Goal: Task Accomplishment & Management: Manage account settings

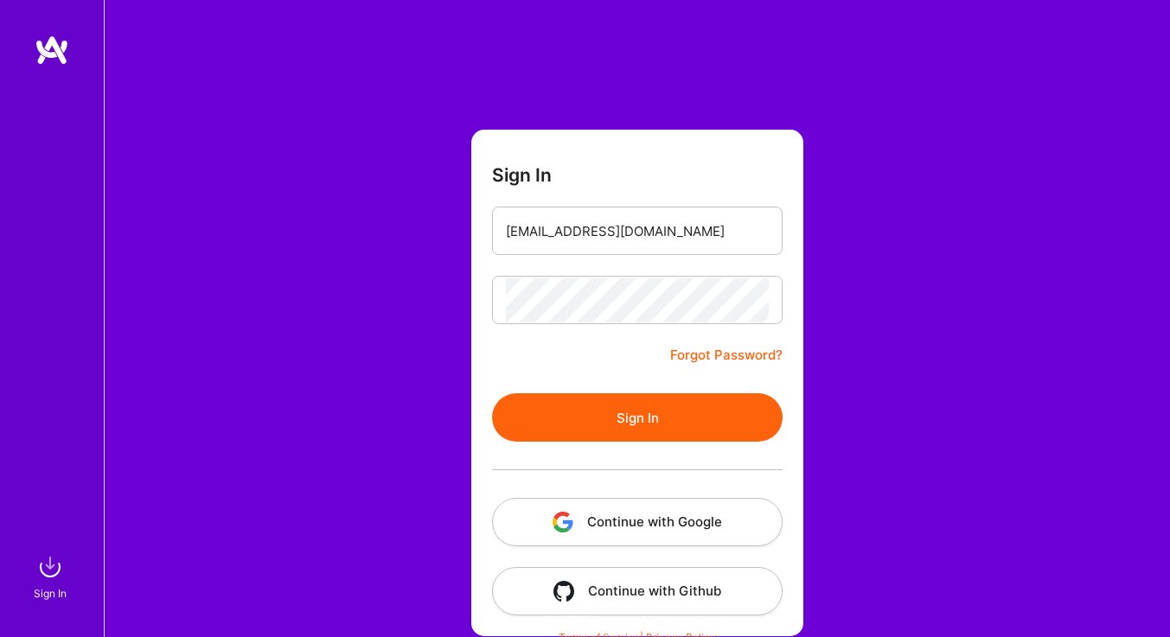
click at [630, 394] on button "Sign In" at bounding box center [637, 418] width 291 height 48
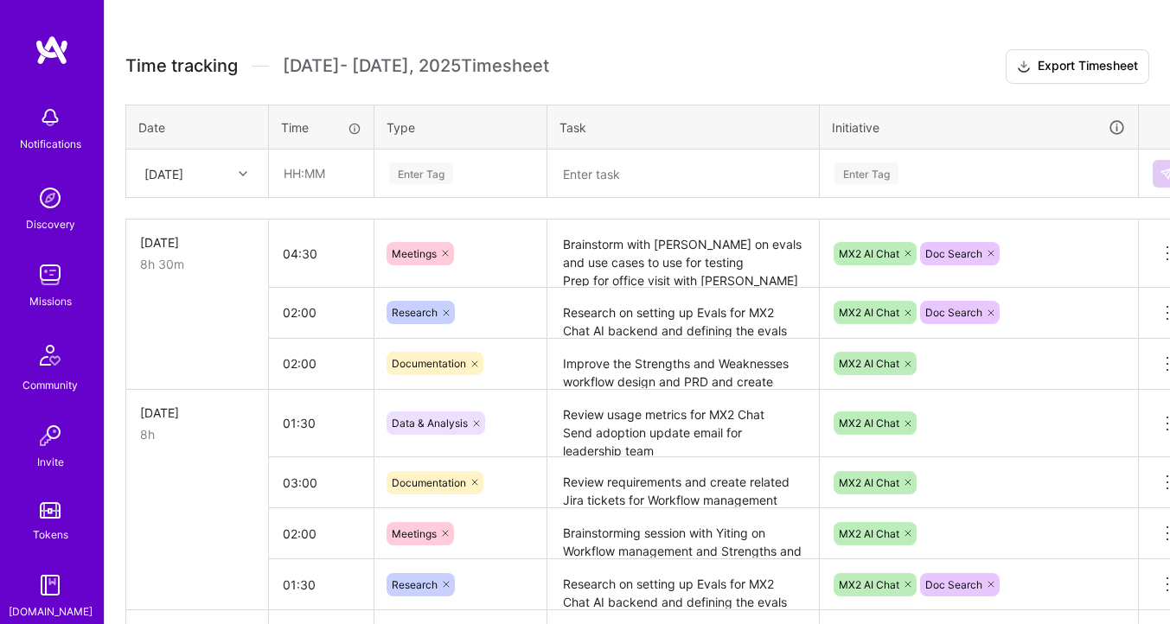
scroll to position [471, 0]
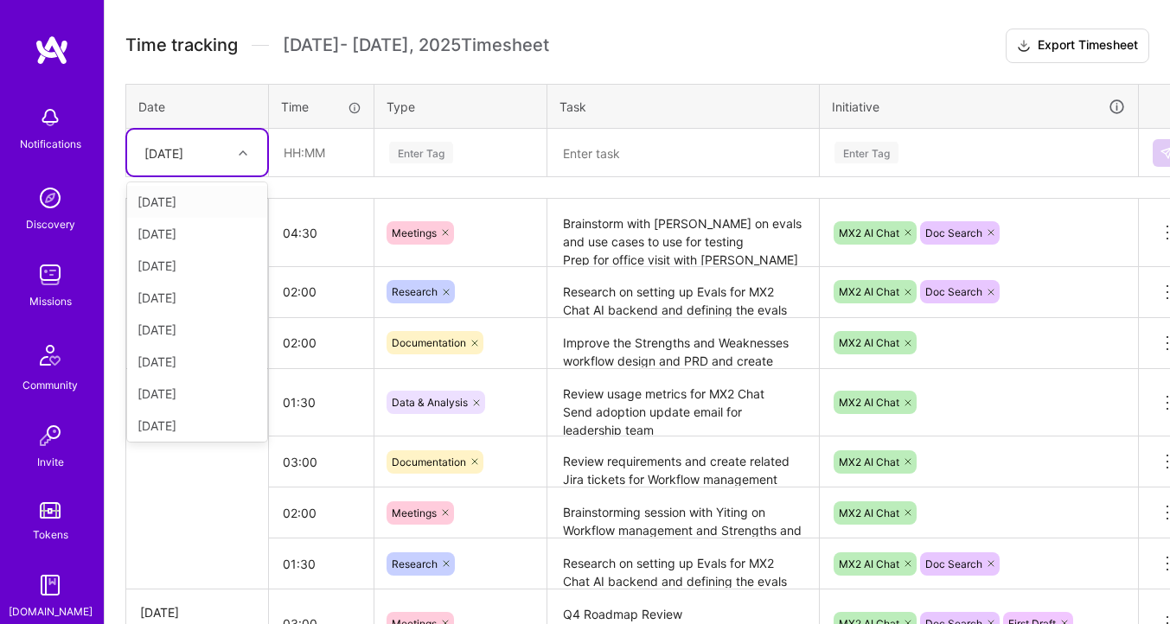
click at [240, 156] on div at bounding box center [245, 153] width 27 height 22
click at [199, 333] on div "[DATE]" at bounding box center [197, 334] width 140 height 32
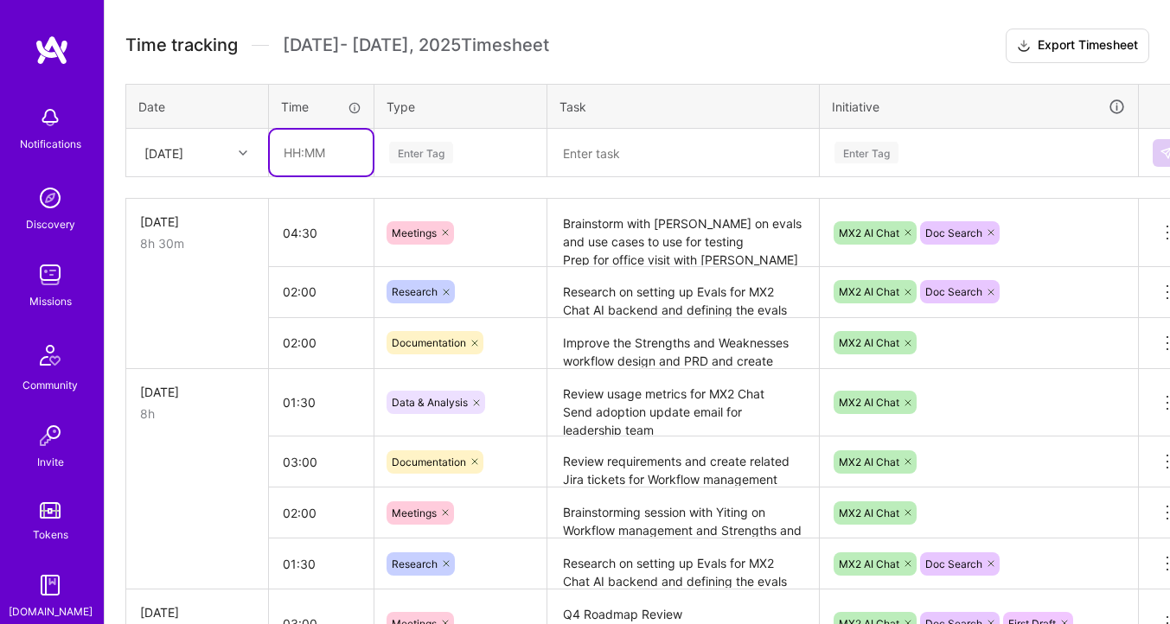
click at [298, 166] on input "text" at bounding box center [321, 153] width 103 height 46
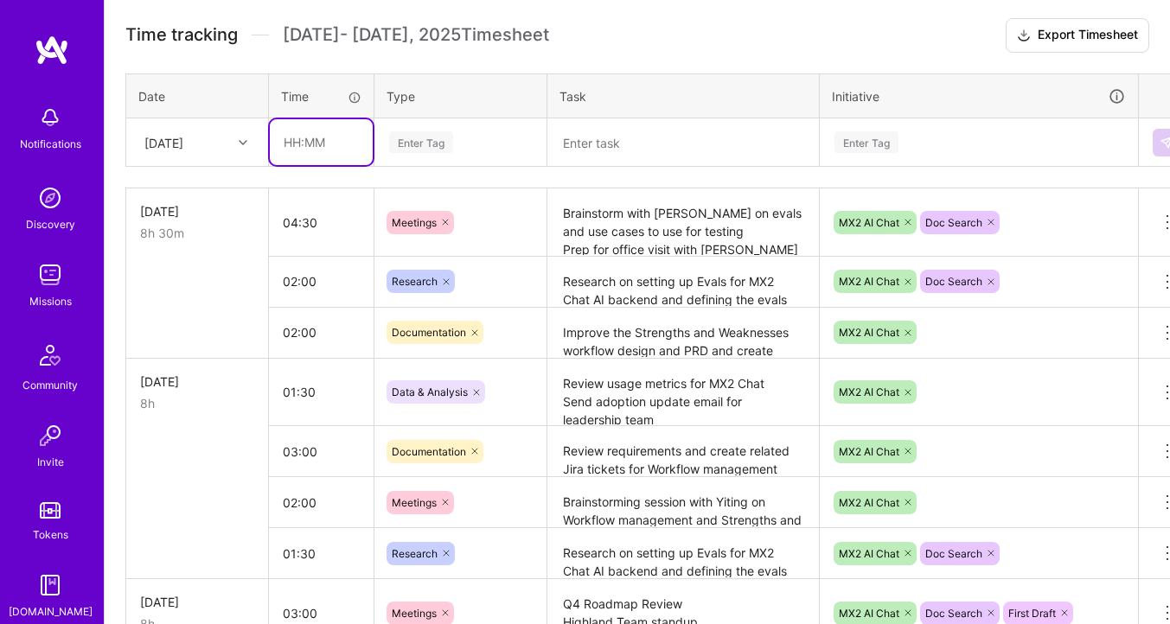
click at [330, 144] on input "text" at bounding box center [321, 142] width 103 height 46
type input "07:00"
click at [435, 140] on div "Enter Tag" at bounding box center [421, 142] width 64 height 27
type input "S"
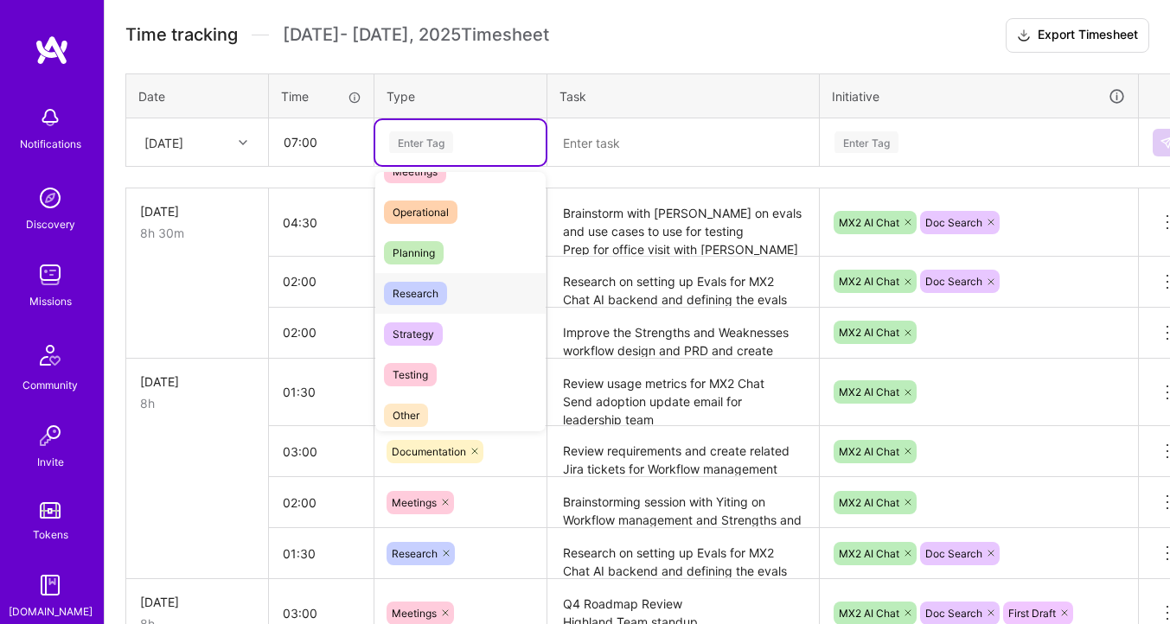
scroll to position [308, 0]
click at [428, 221] on span "Operational" at bounding box center [421, 216] width 74 height 23
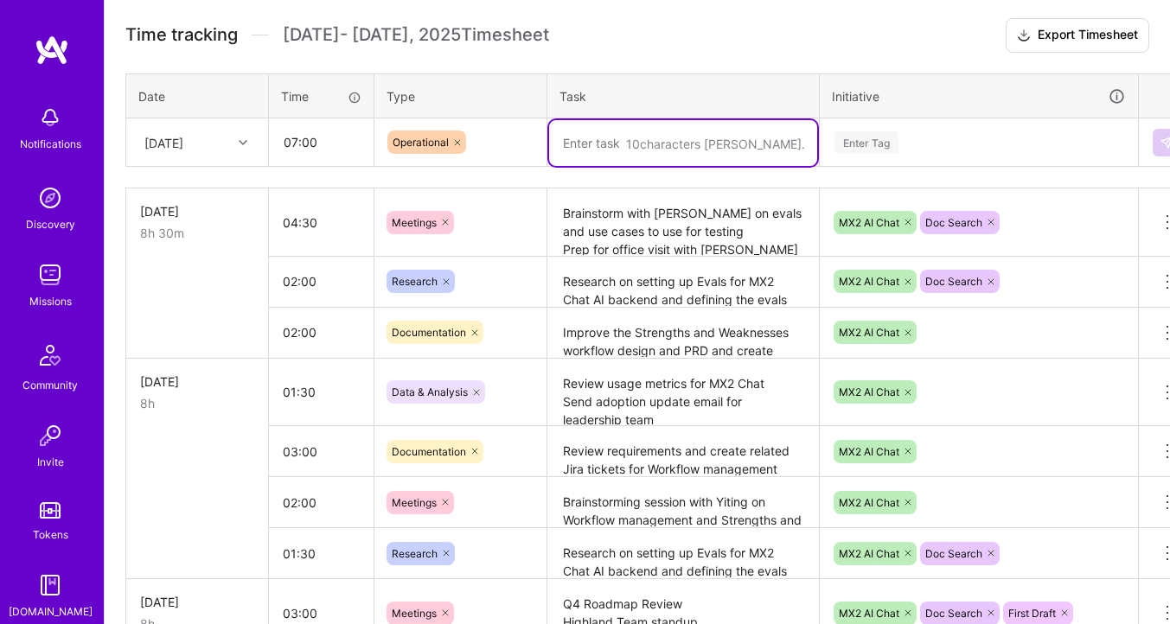
click at [603, 144] on textarea at bounding box center [683, 143] width 268 height 46
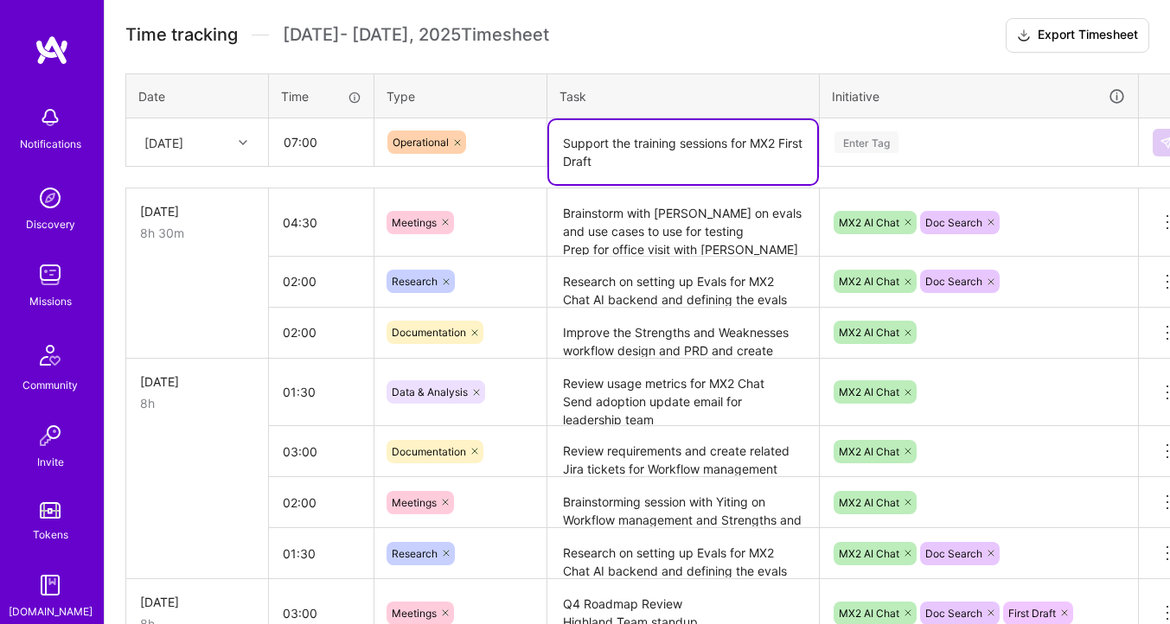
click at [790, 143] on textarea "Support the training sessions for MX2 First Draft" at bounding box center [683, 152] width 268 height 64
click at [791, 151] on textarea "Support the training sessions for MX2 and First Draft" at bounding box center [683, 152] width 268 height 64
click at [791, 150] on textarea "Support the training sessions for MX2 and First Draft" at bounding box center [683, 152] width 268 height 64
click at [730, 154] on textarea "Support the training sessions for MX2 Chat and First Draft" at bounding box center [683, 152] width 268 height 64
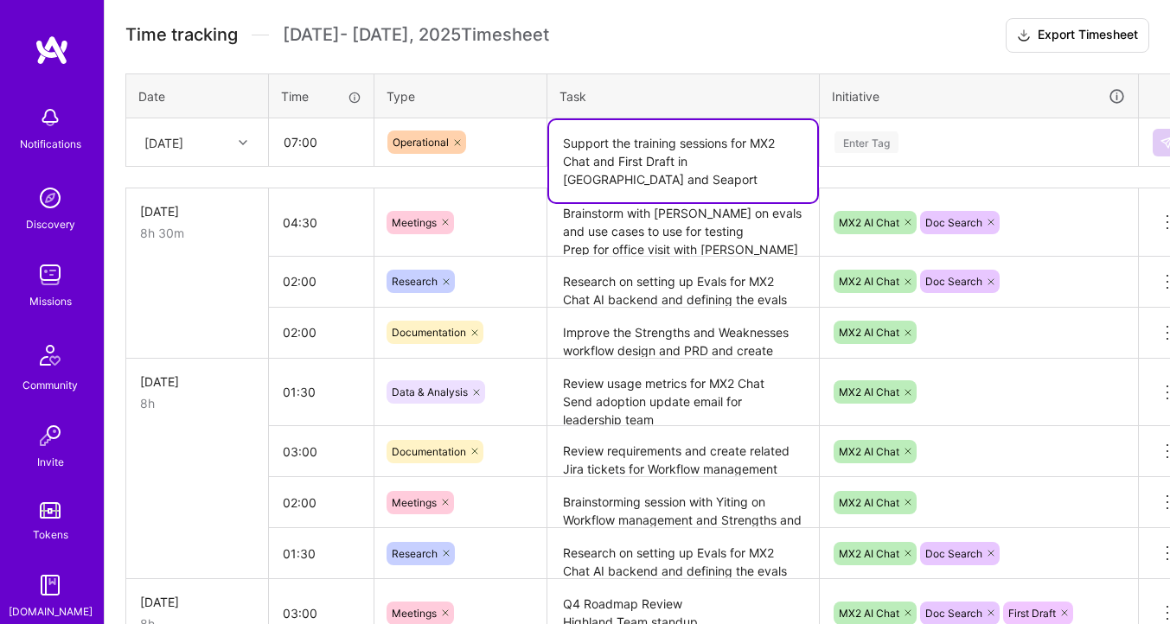
type textarea "Support the training sessions for MX2 Chat and First Draft in [GEOGRAPHIC_DATA]…"
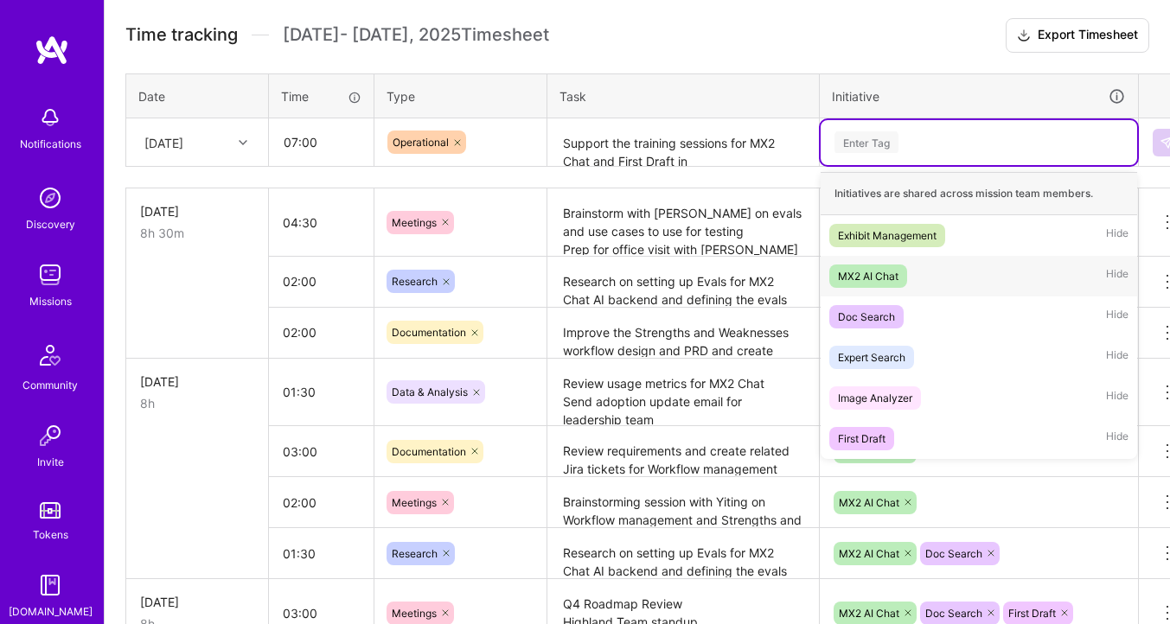
click at [847, 281] on div "MX2 AI Chat" at bounding box center [868, 276] width 61 height 18
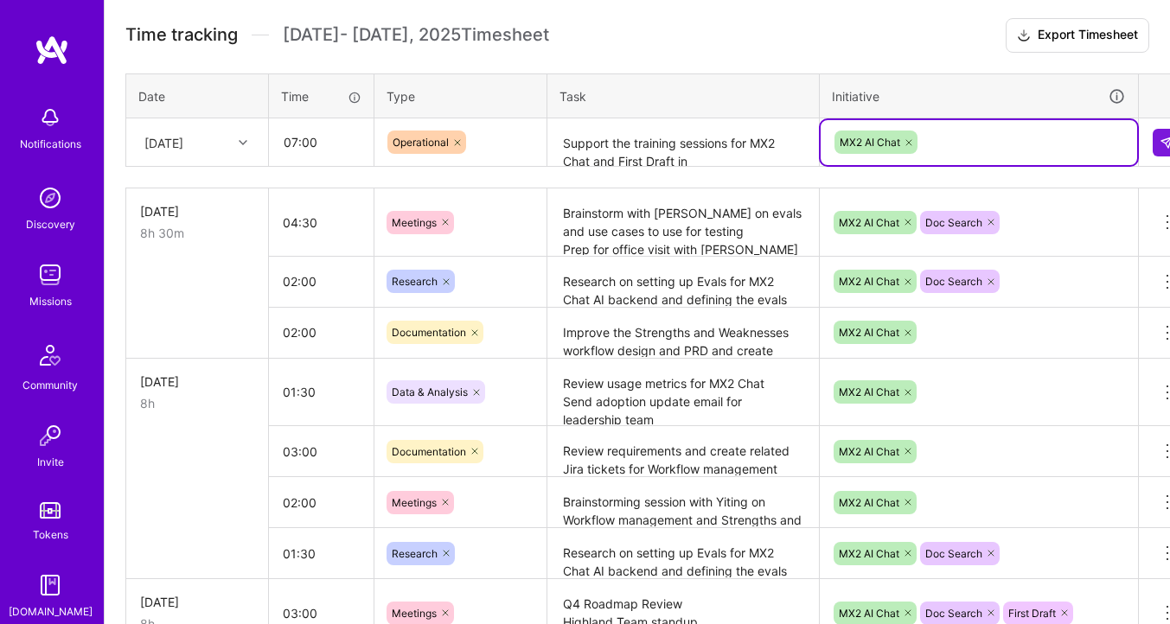
click at [918, 145] on div "MX2 AI Chat" at bounding box center [979, 142] width 292 height 27
type input "f"
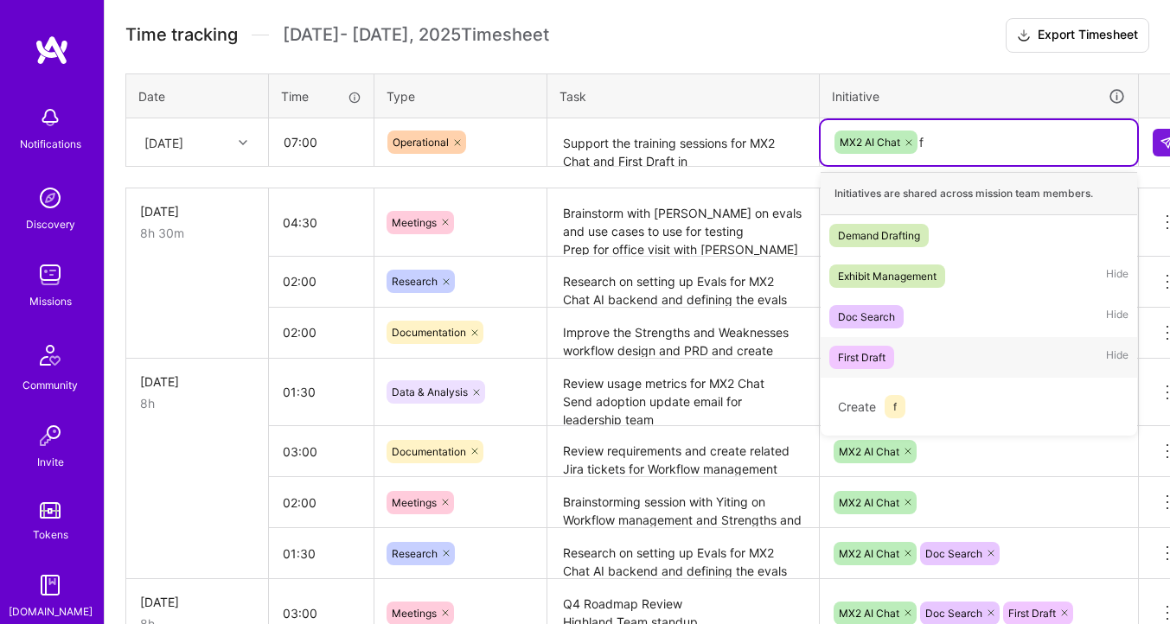
click at [865, 353] on div "First Draft" at bounding box center [862, 358] width 48 height 18
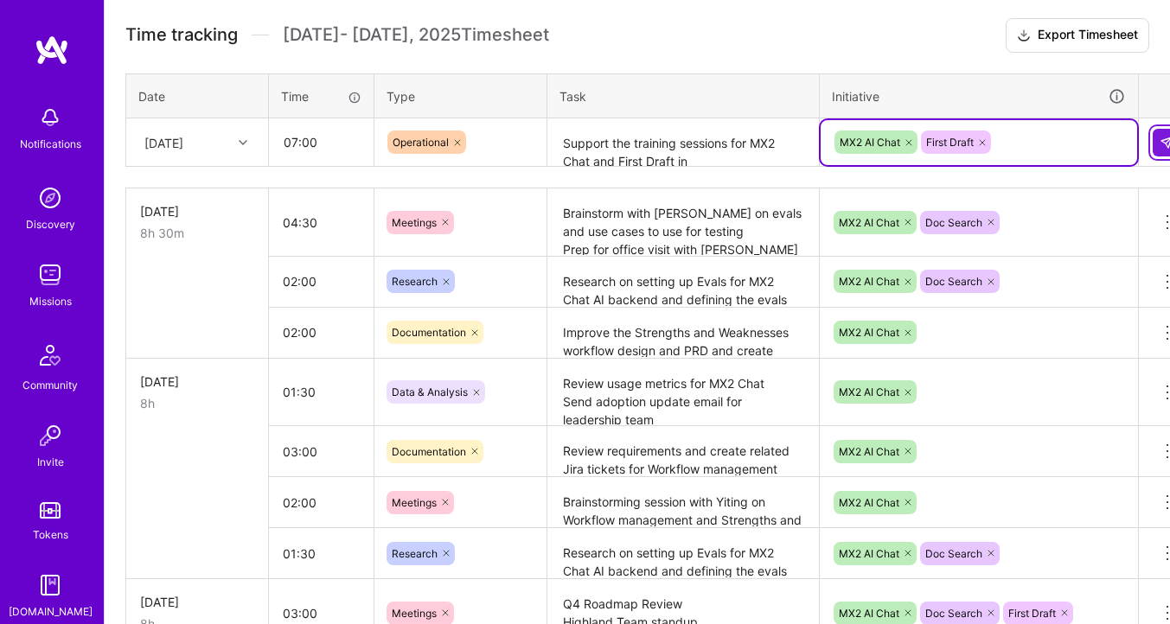
click at [1160, 136] on img at bounding box center [1167, 143] width 14 height 14
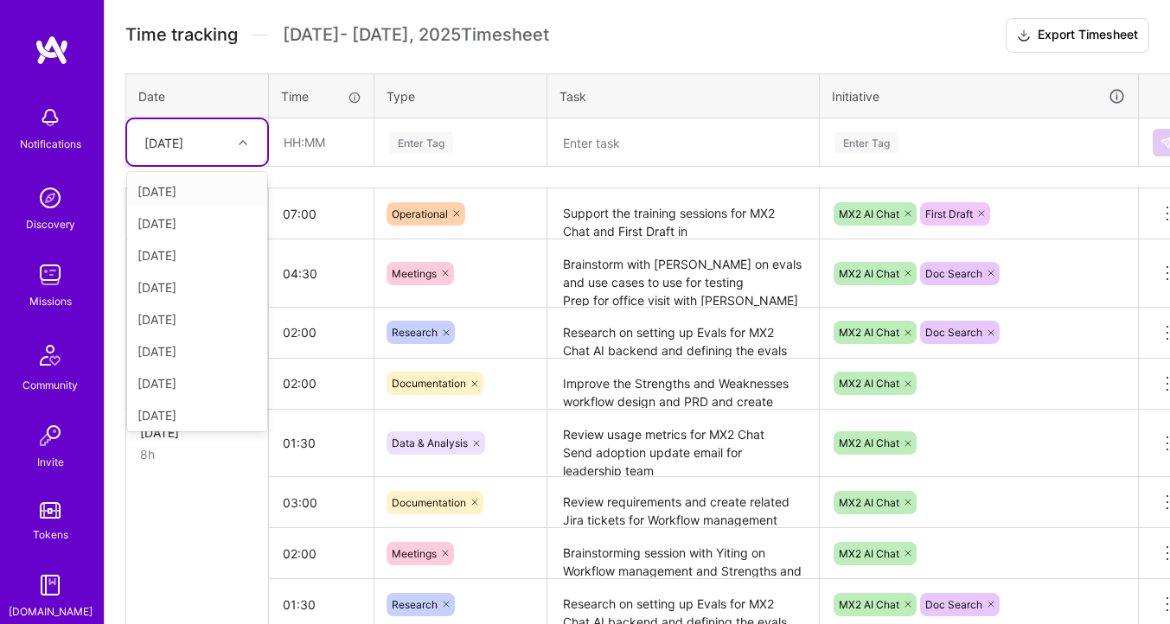
click at [209, 144] on div "[DATE]" at bounding box center [184, 142] width 96 height 29
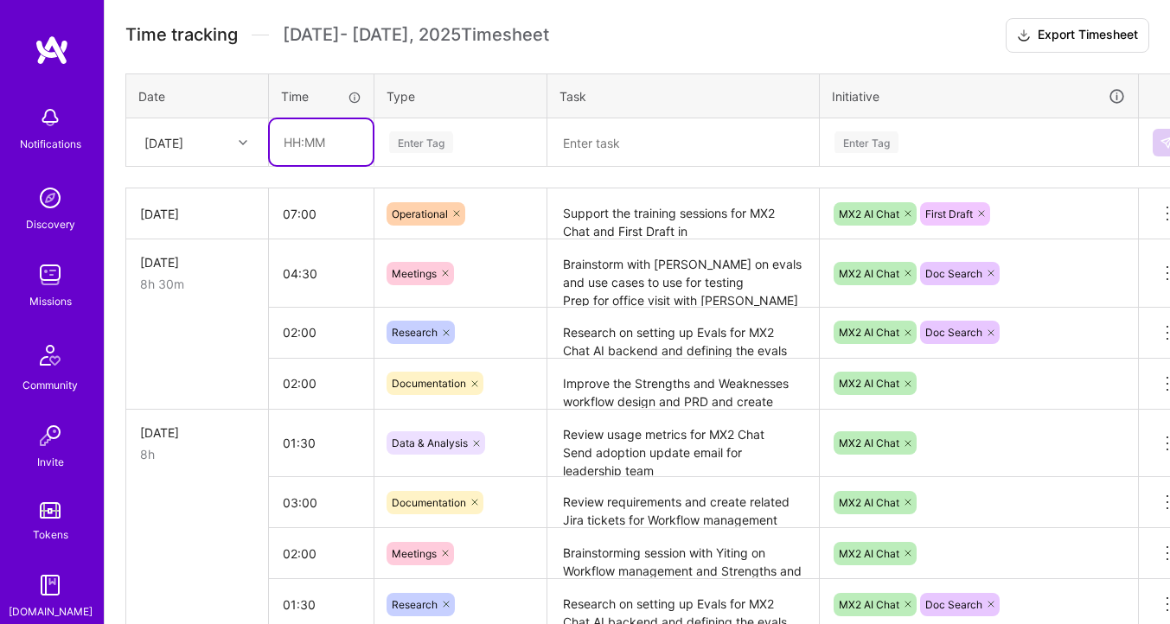
click at [308, 140] on input "text" at bounding box center [321, 142] width 103 height 46
click at [433, 126] on div "Enter Tag" at bounding box center [460, 142] width 170 height 45
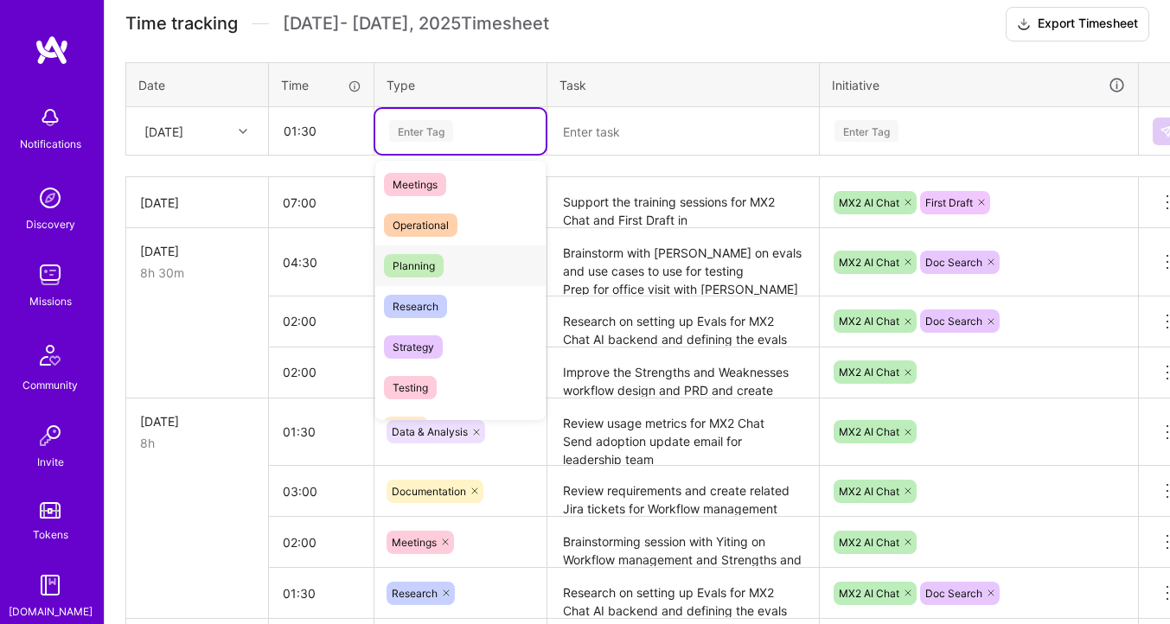
scroll to position [304, 0]
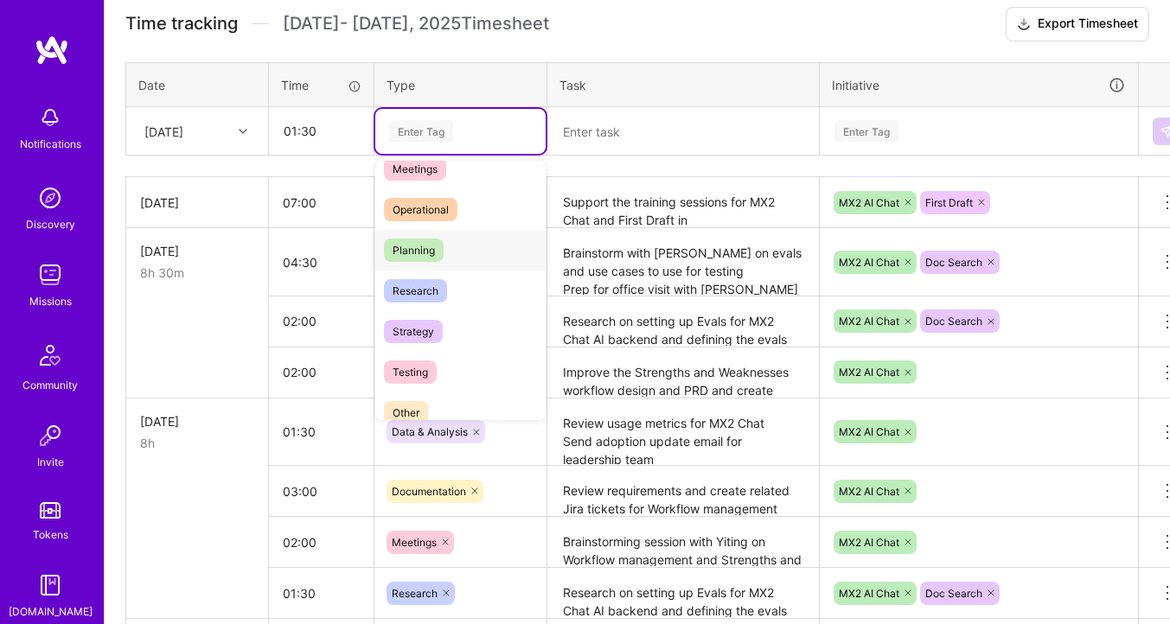
click at [431, 254] on span "Planning" at bounding box center [414, 250] width 60 height 23
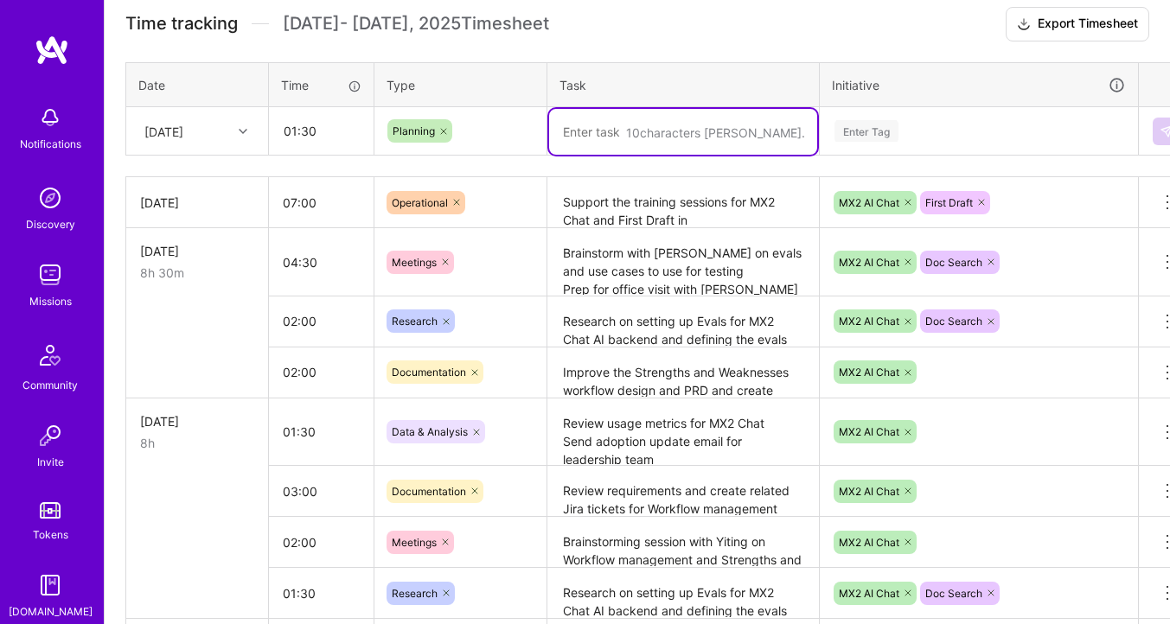
click at [621, 144] on textarea at bounding box center [683, 132] width 268 height 46
click at [445, 129] on icon at bounding box center [444, 131] width 10 height 10
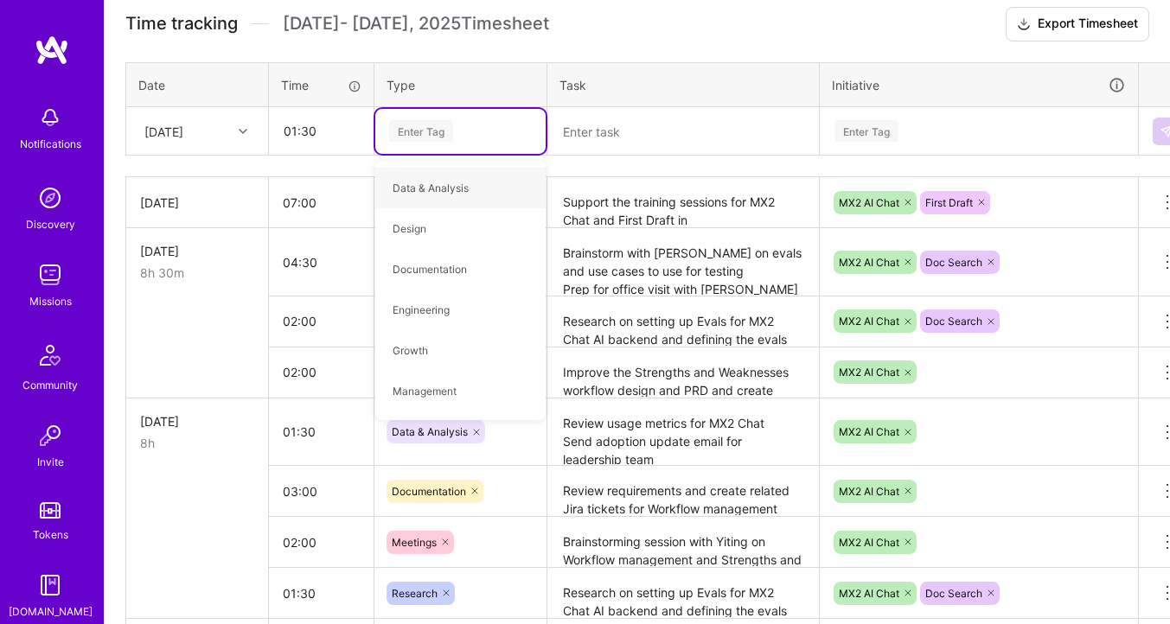
click at [445, 129] on div "Enter Tag" at bounding box center [421, 131] width 64 height 27
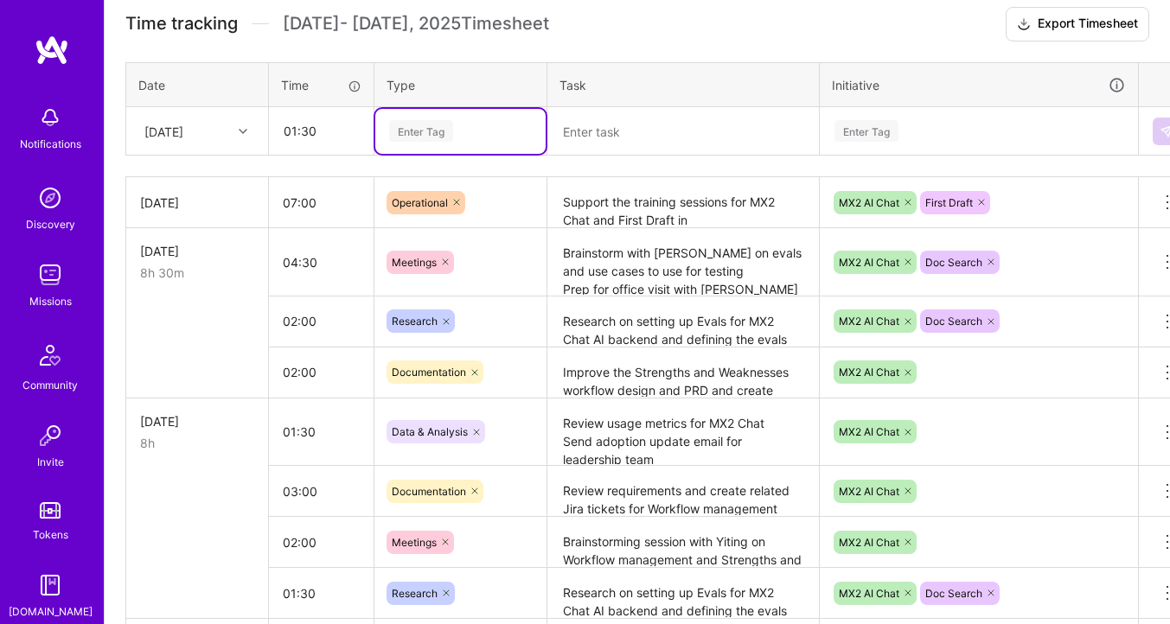
click at [445, 129] on div "Enter Tag" at bounding box center [421, 131] width 64 height 27
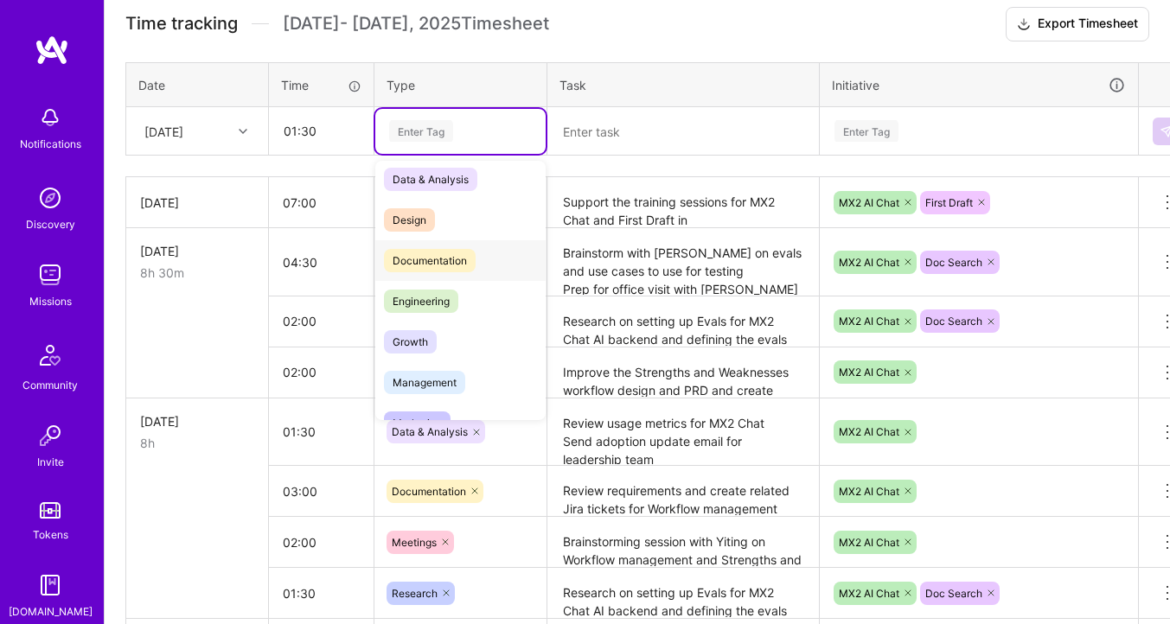
scroll to position [0, 0]
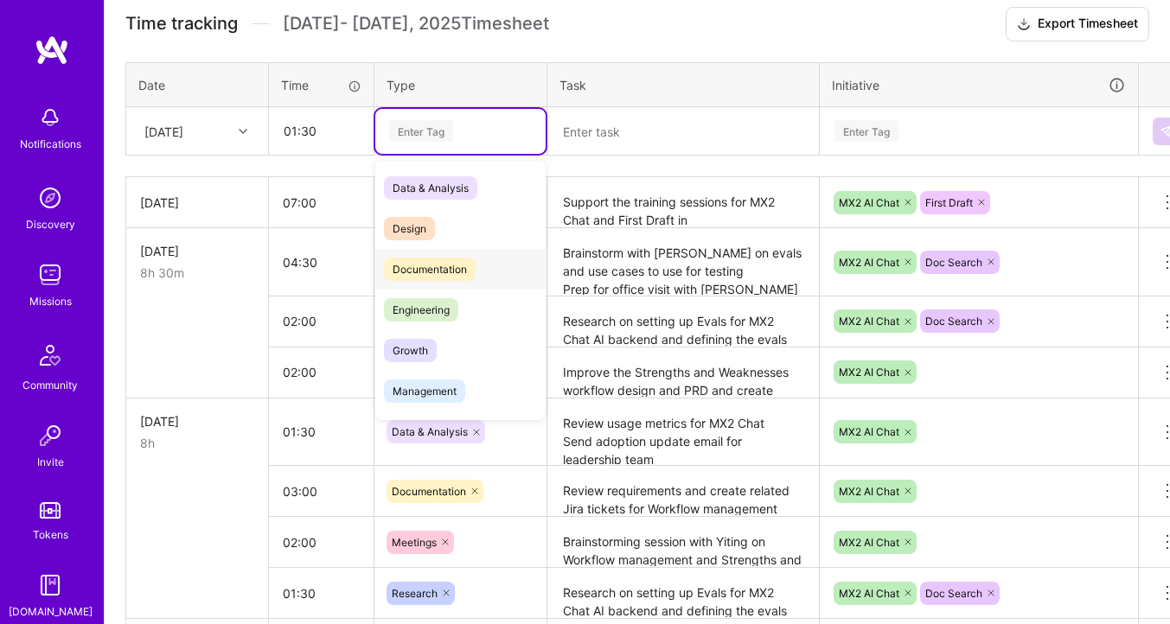
click at [434, 275] on span "Documentation" at bounding box center [430, 269] width 92 height 23
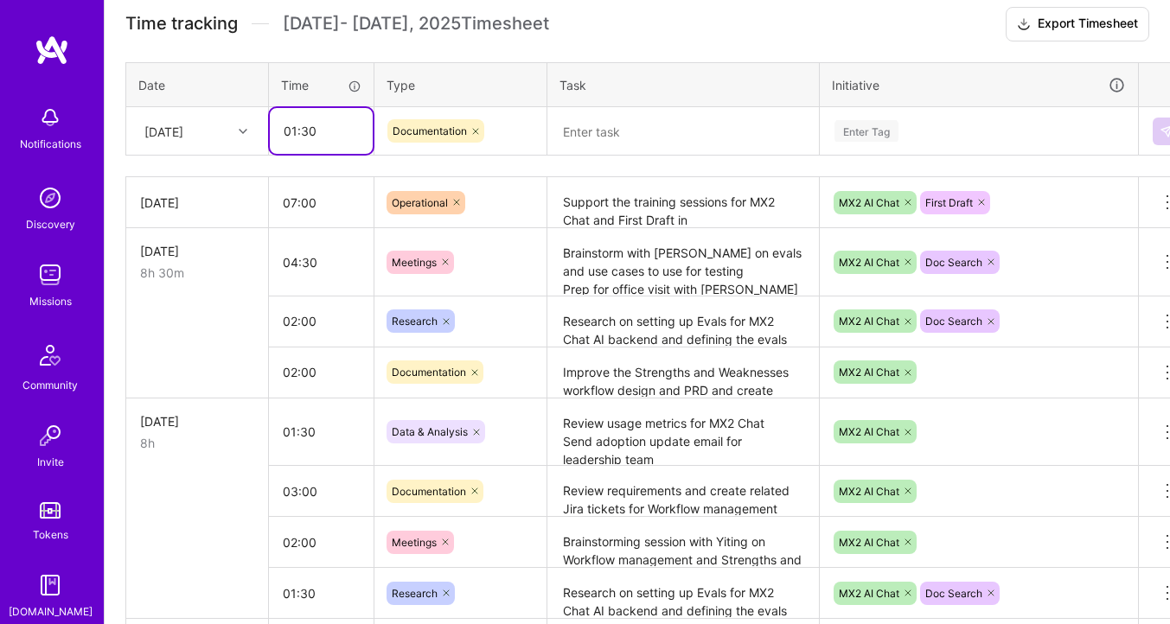
drag, startPoint x: 296, startPoint y: 131, endPoint x: 330, endPoint y: 131, distance: 34.6
click at [331, 131] on input "01:30" at bounding box center [321, 131] width 103 height 46
type input "02:00"
click at [624, 117] on textarea at bounding box center [683, 132] width 268 height 46
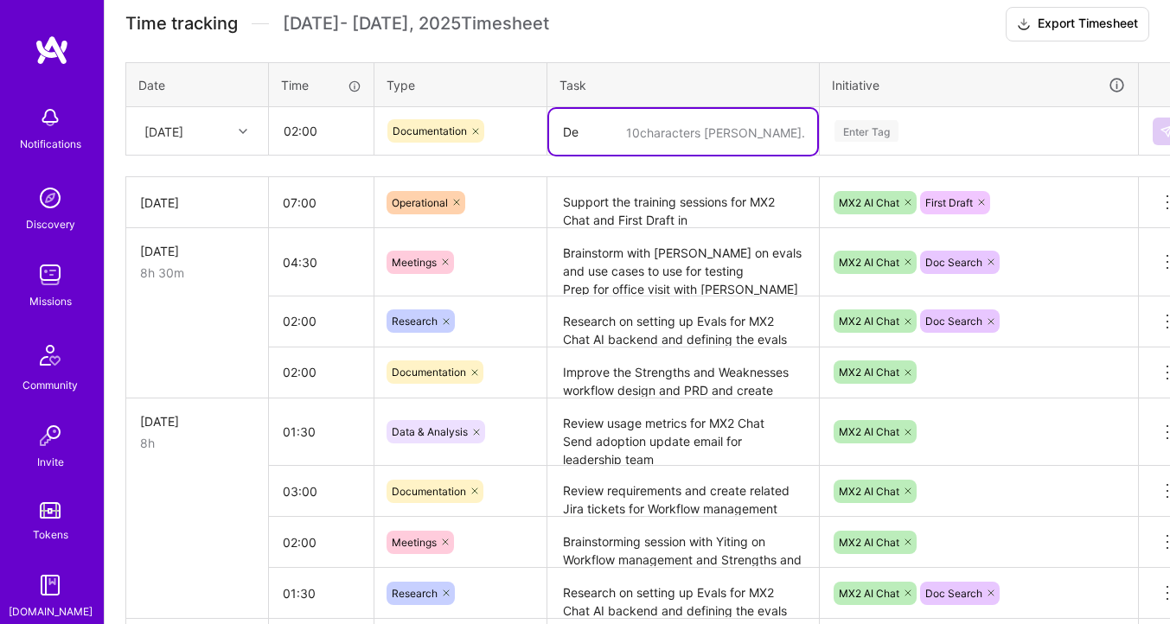
type textarea "D"
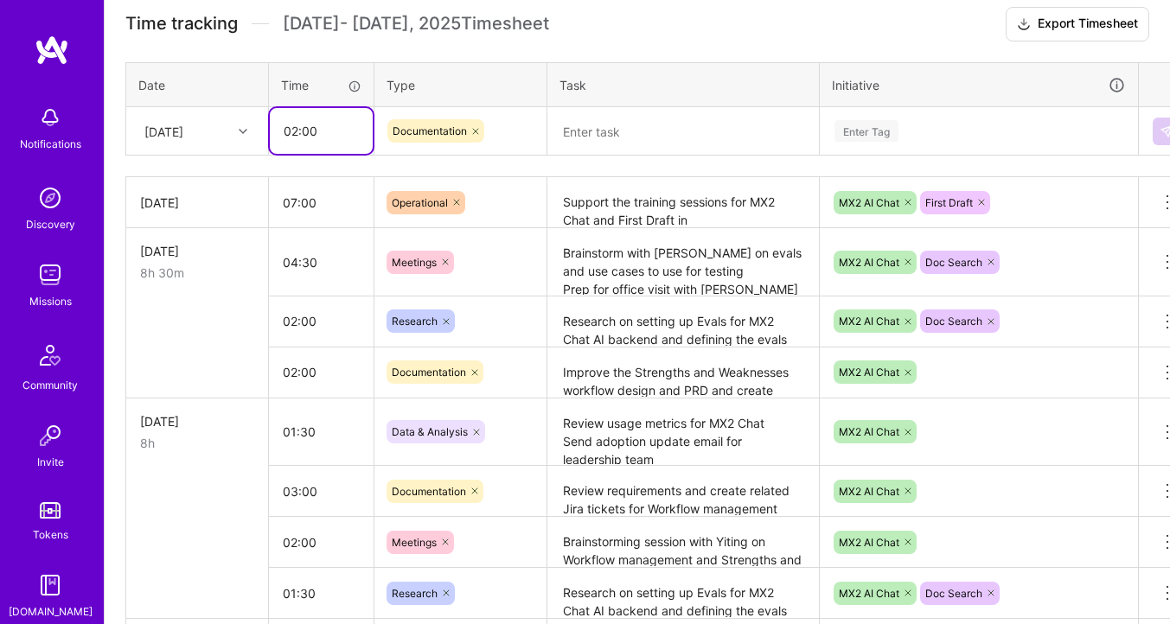
click at [295, 137] on input "02:00" at bounding box center [321, 131] width 103 height 46
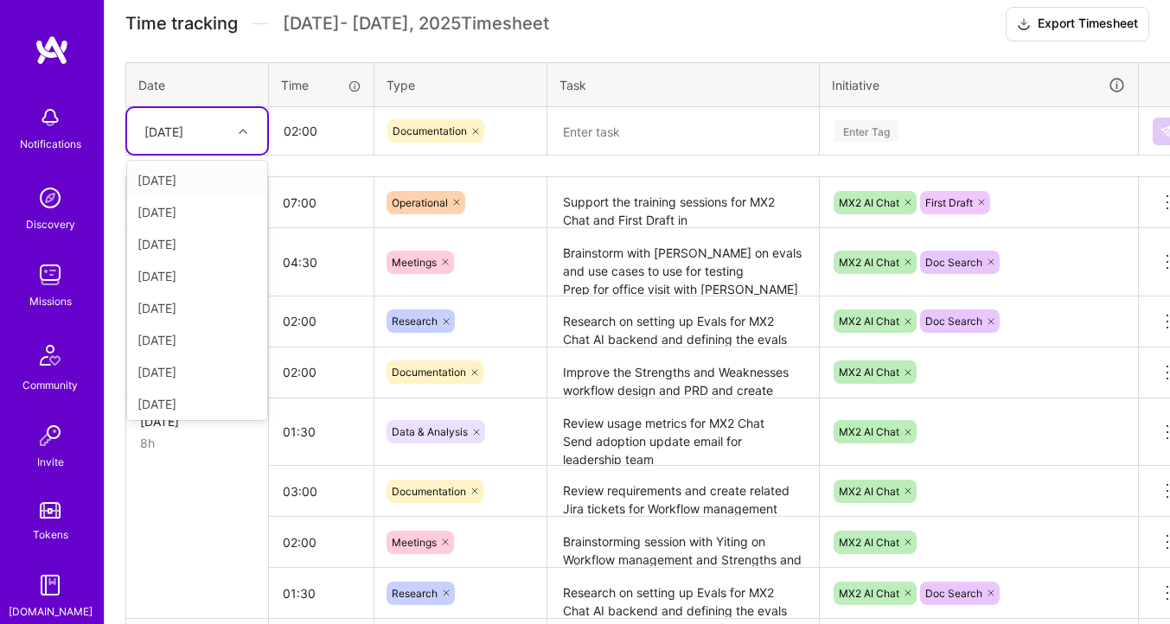
click at [229, 135] on div "[DATE]" at bounding box center [184, 131] width 96 height 29
click at [191, 318] on div "[DATE]" at bounding box center [197, 323] width 140 height 32
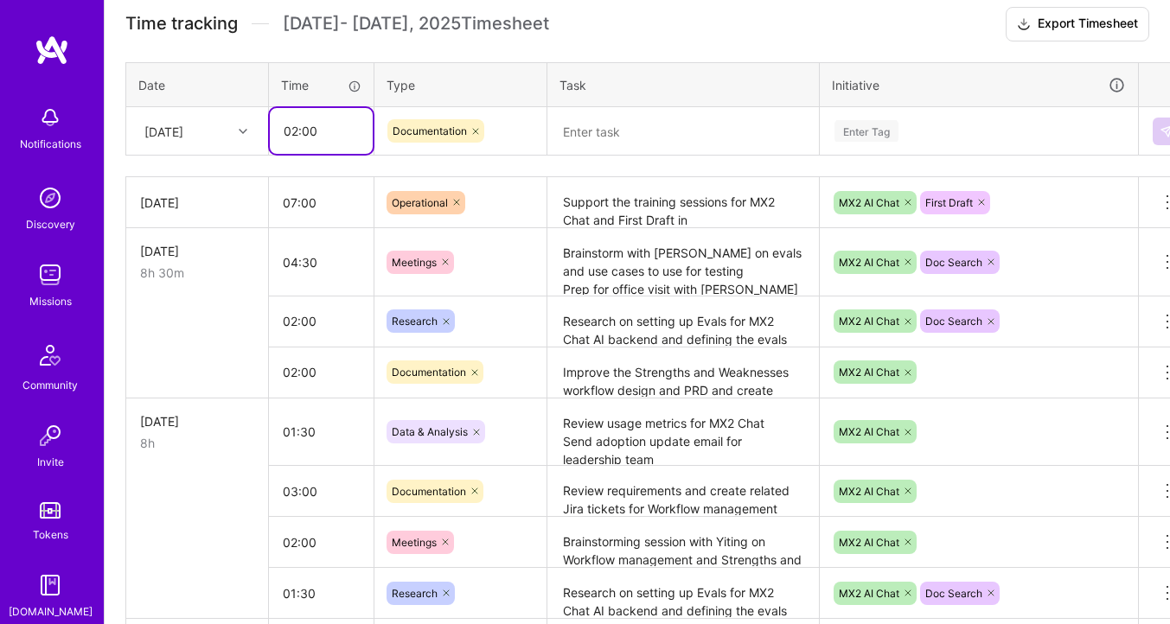
click at [298, 134] on input "02:00" at bounding box center [321, 131] width 103 height 46
type input "03:00"
click at [599, 126] on textarea at bounding box center [683, 132] width 268 height 46
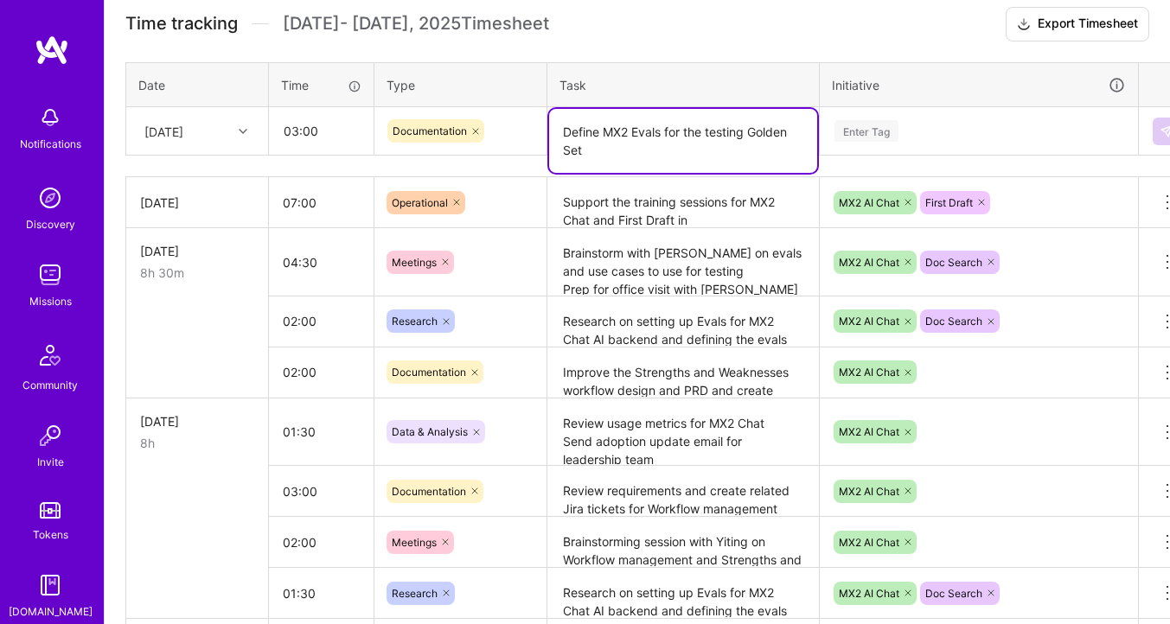
type textarea "Define MX2 Evals for the testing Golden Set"
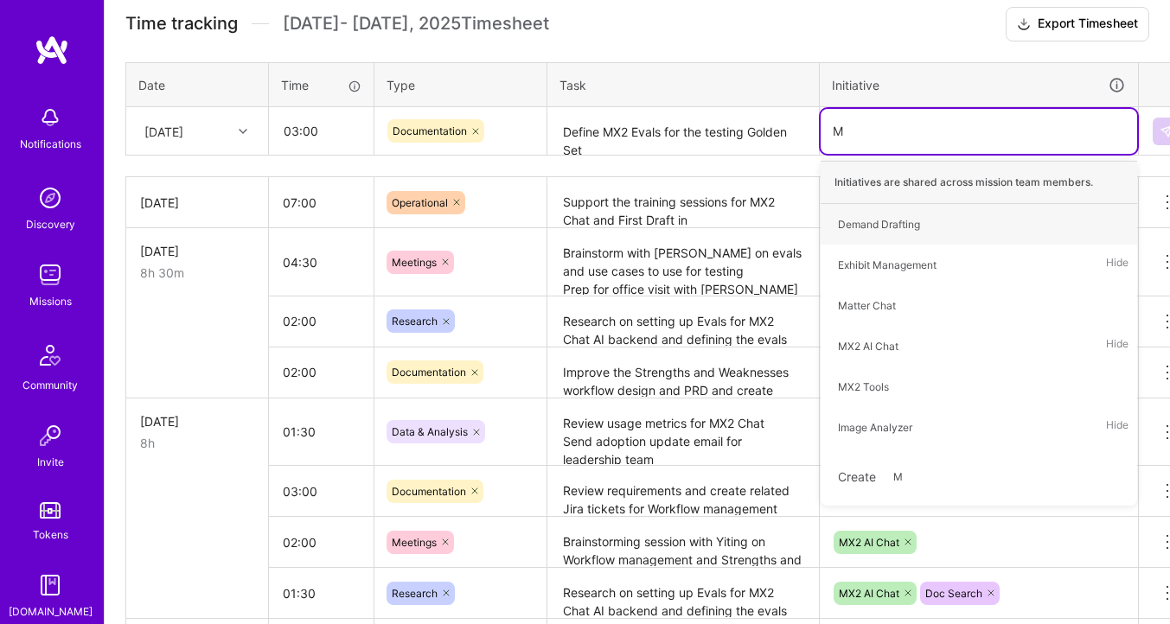
type input "MX"
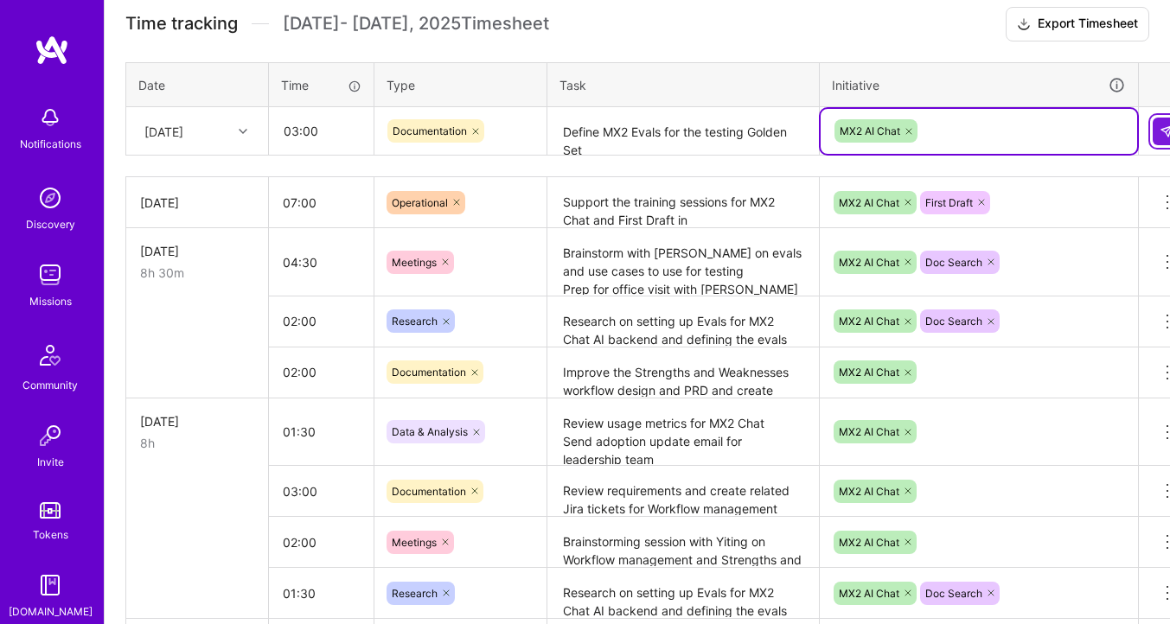
click at [1156, 125] on button at bounding box center [1167, 132] width 28 height 28
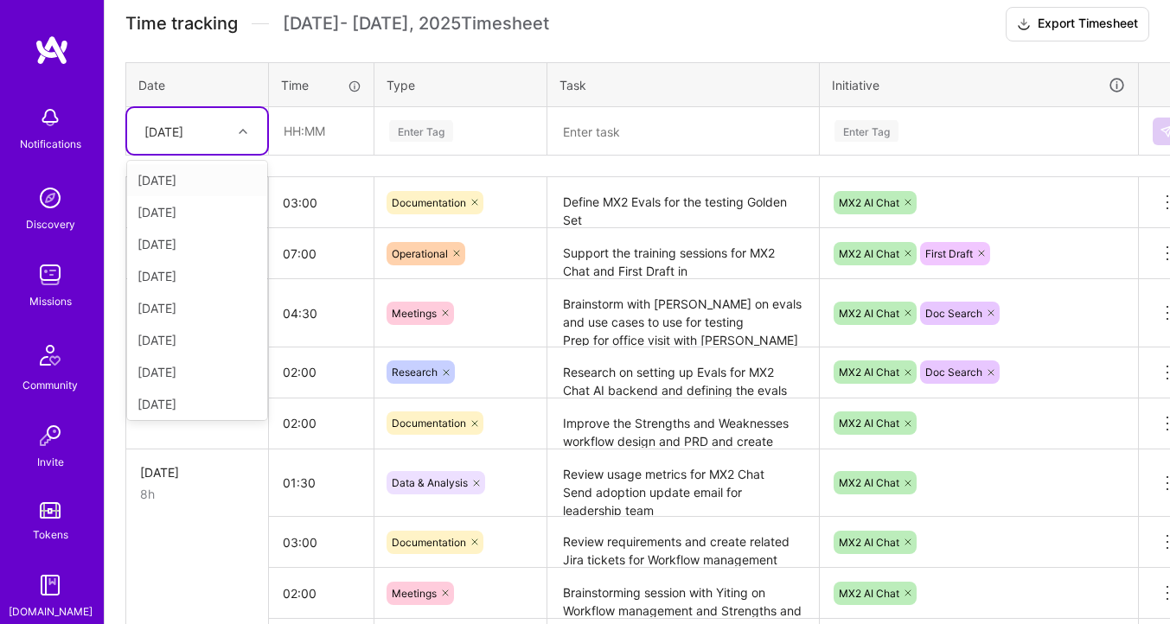
click at [198, 148] on div "[DATE]" at bounding box center [197, 131] width 140 height 46
click at [178, 352] on div "[DATE]" at bounding box center [197, 361] width 140 height 32
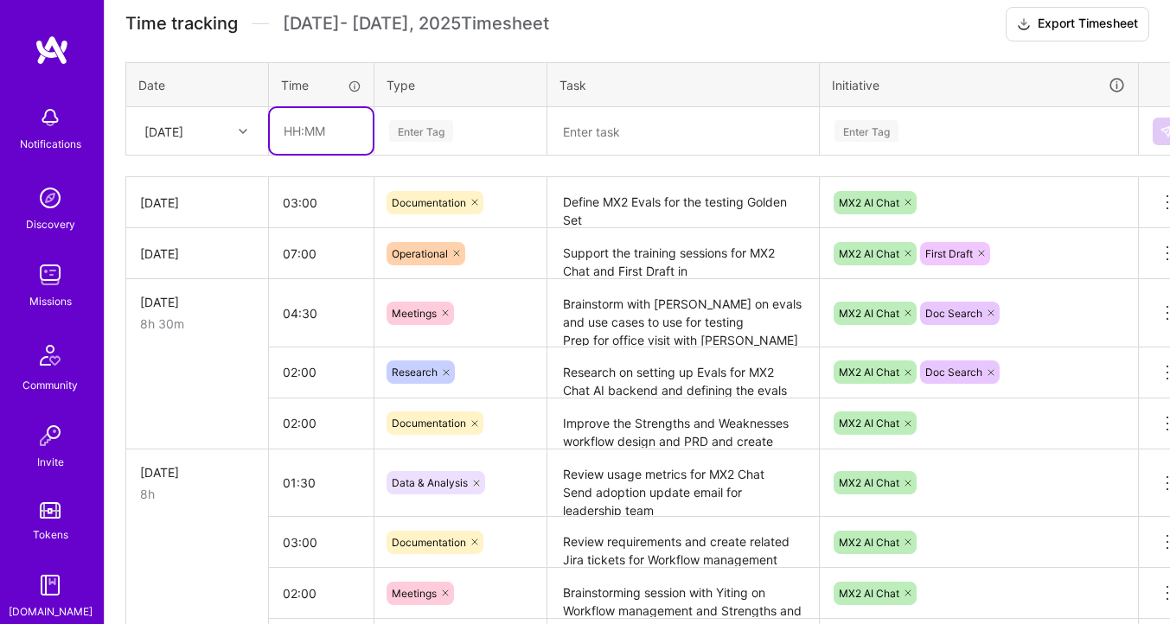
click at [308, 135] on input "text" at bounding box center [321, 131] width 103 height 46
type input "08:00"
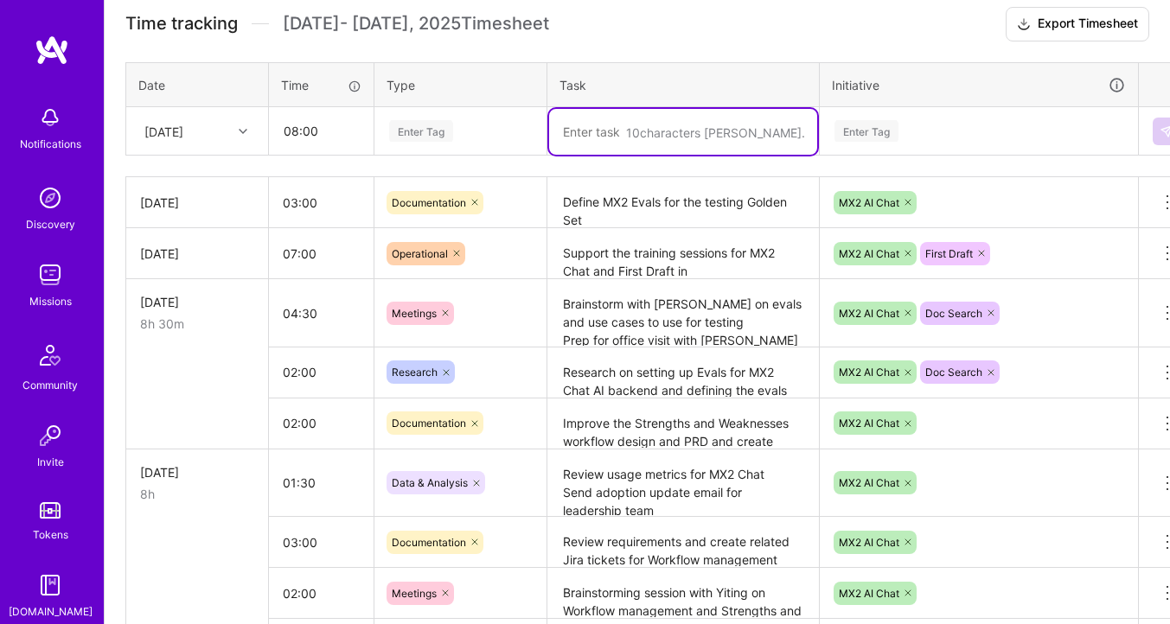
click at [593, 149] on textarea at bounding box center [683, 132] width 268 height 46
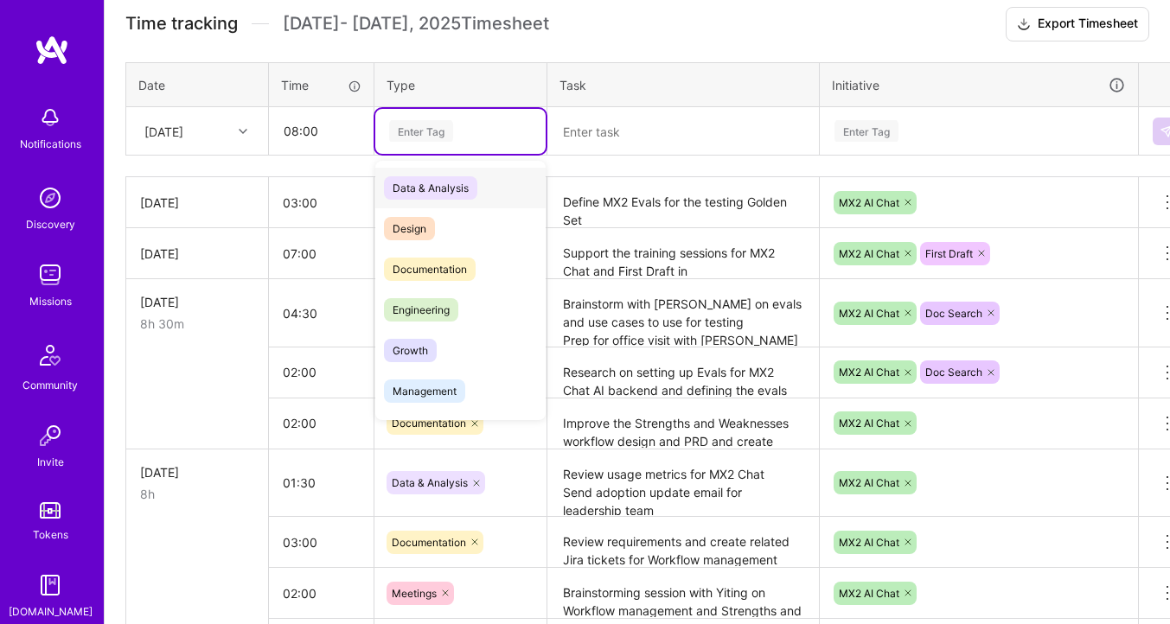
click at [439, 126] on div "Enter Tag" at bounding box center [421, 131] width 64 height 27
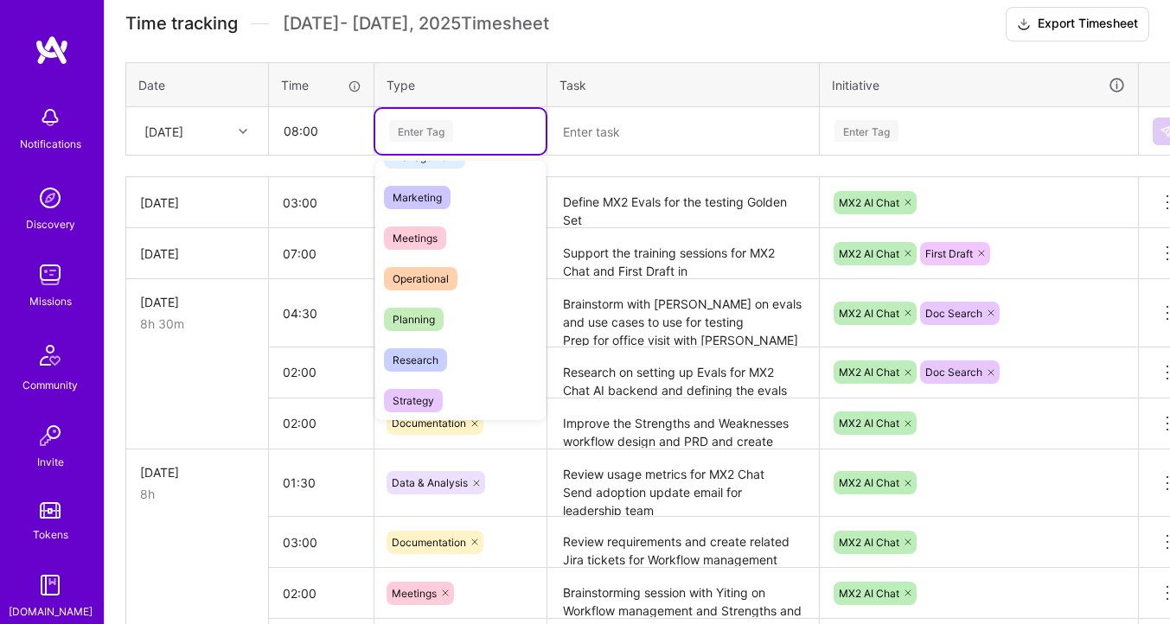
scroll to position [237, 0]
click at [419, 271] on span "Operational" at bounding box center [421, 276] width 74 height 23
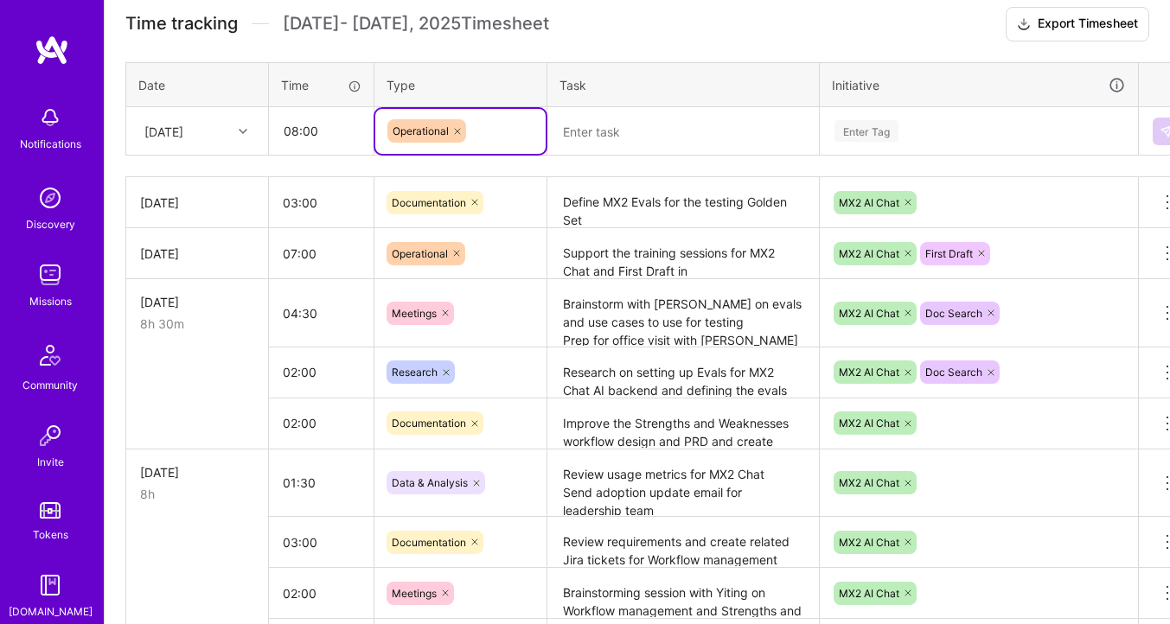
click at [592, 130] on textarea at bounding box center [683, 132] width 268 height 46
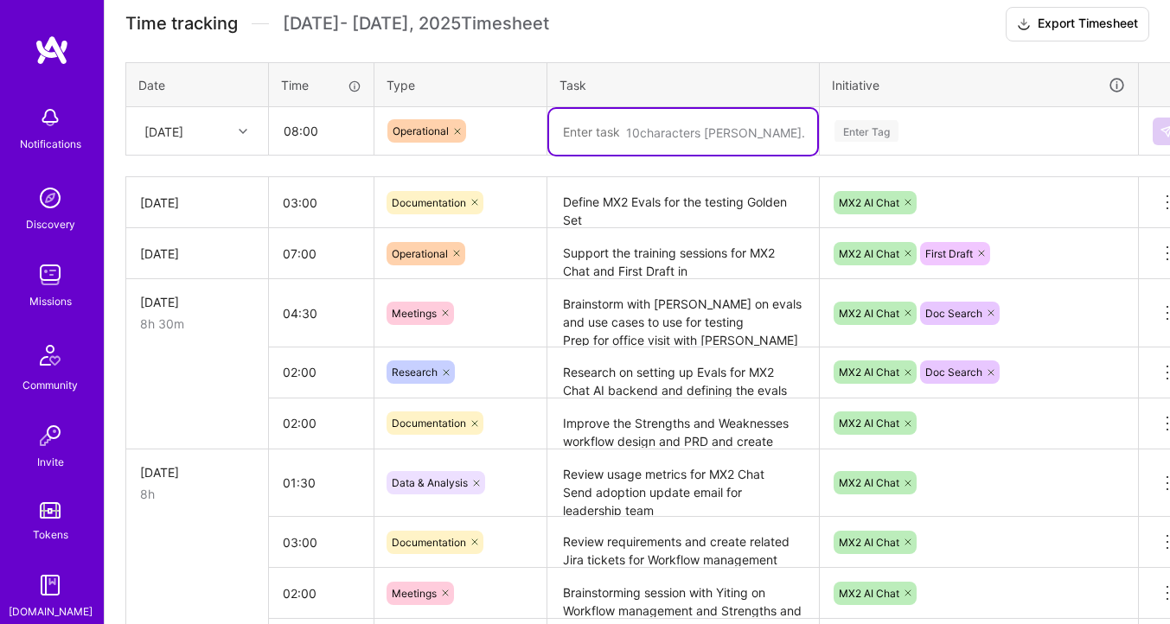
click at [618, 249] on textarea "Support the training sessions for MX2 Chat and First Draft in [GEOGRAPHIC_DATA]…" at bounding box center [683, 254] width 268 height 48
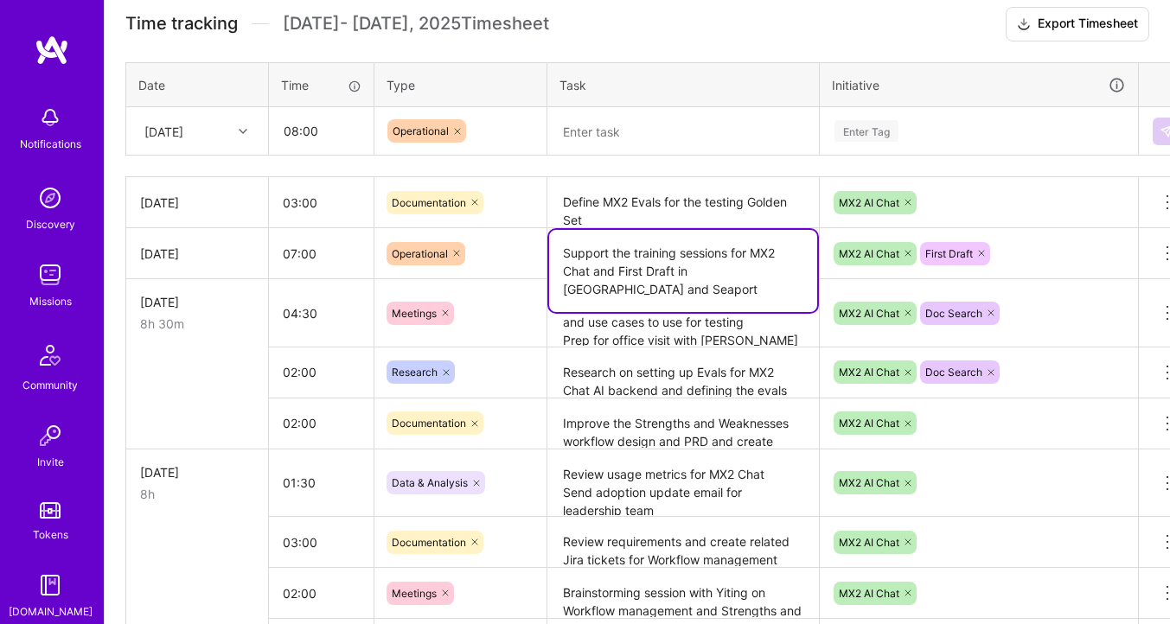
click at [618, 249] on textarea "Support the training sessions for MX2 Chat and First Draft in [GEOGRAPHIC_DATA]…" at bounding box center [683, 271] width 268 height 82
click at [605, 141] on textarea at bounding box center [683, 132] width 268 height 46
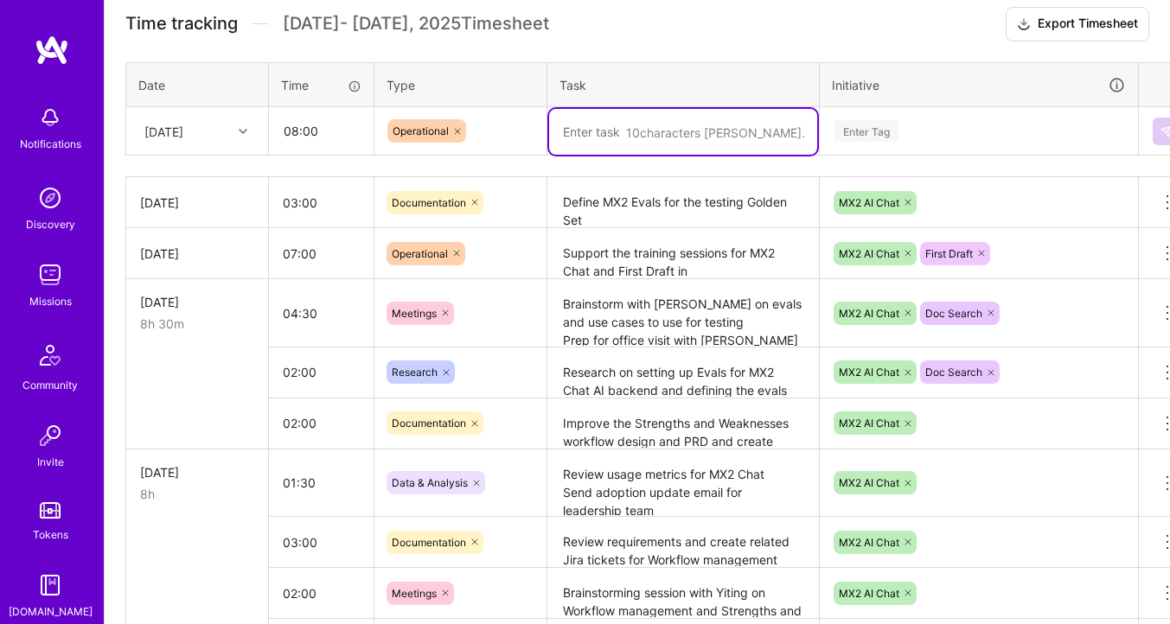
paste textarea "Support the training sessions for MX2 Chat and First Draft in [GEOGRAPHIC_DATA]…"
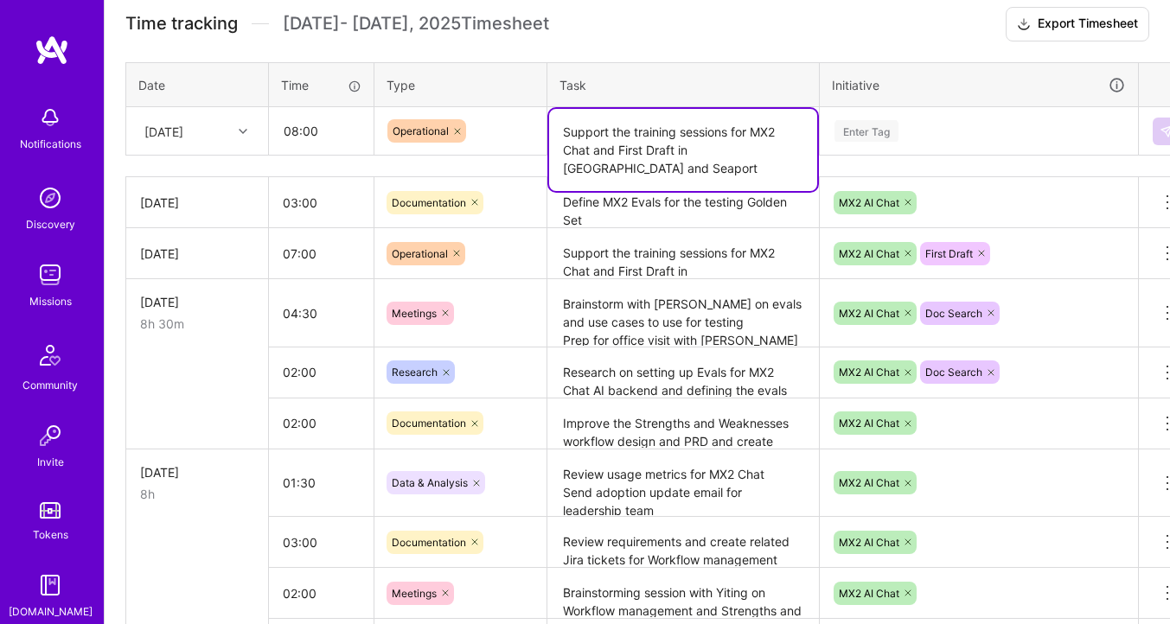
click at [702, 154] on textarea "Support the training sessions for MX2 Chat and First Draft in [GEOGRAPHIC_DATA]…" at bounding box center [683, 150] width 268 height 82
type textarea "Support the training sessions for MX2 Chat and First Draft in [GEOGRAPHIC_DATA]"
click at [864, 126] on div "Enter Tag" at bounding box center [867, 131] width 64 height 27
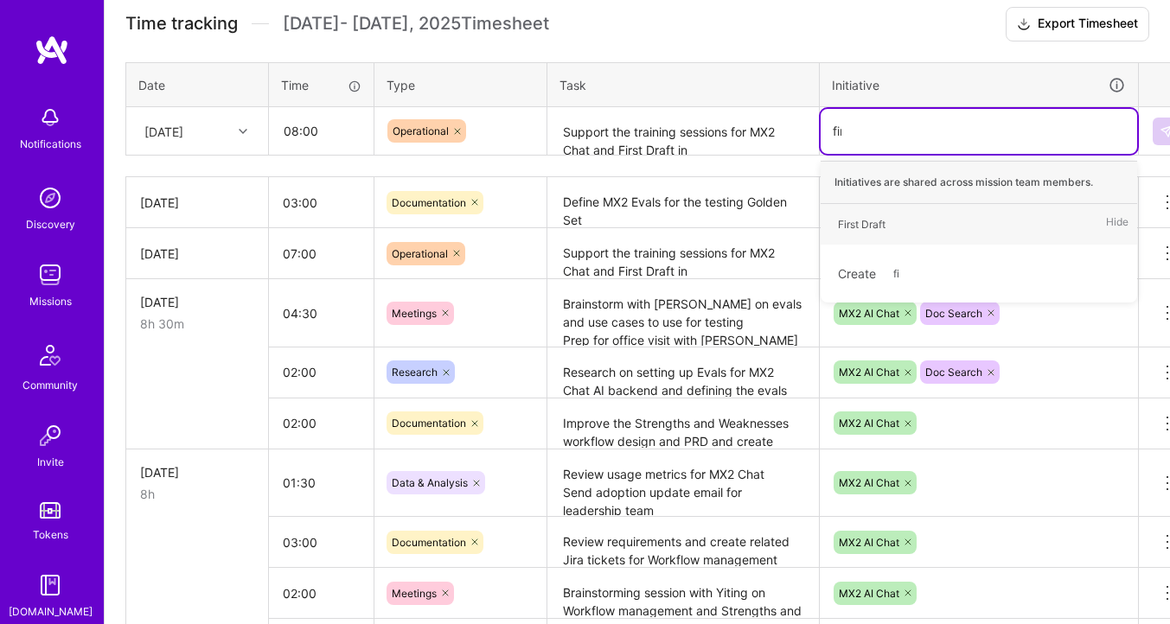
type input "firs"
click at [868, 192] on div "Initiatives are shared across mission team members." at bounding box center [979, 182] width 317 height 43
click at [868, 204] on div "First Draft Hide" at bounding box center [979, 224] width 317 height 41
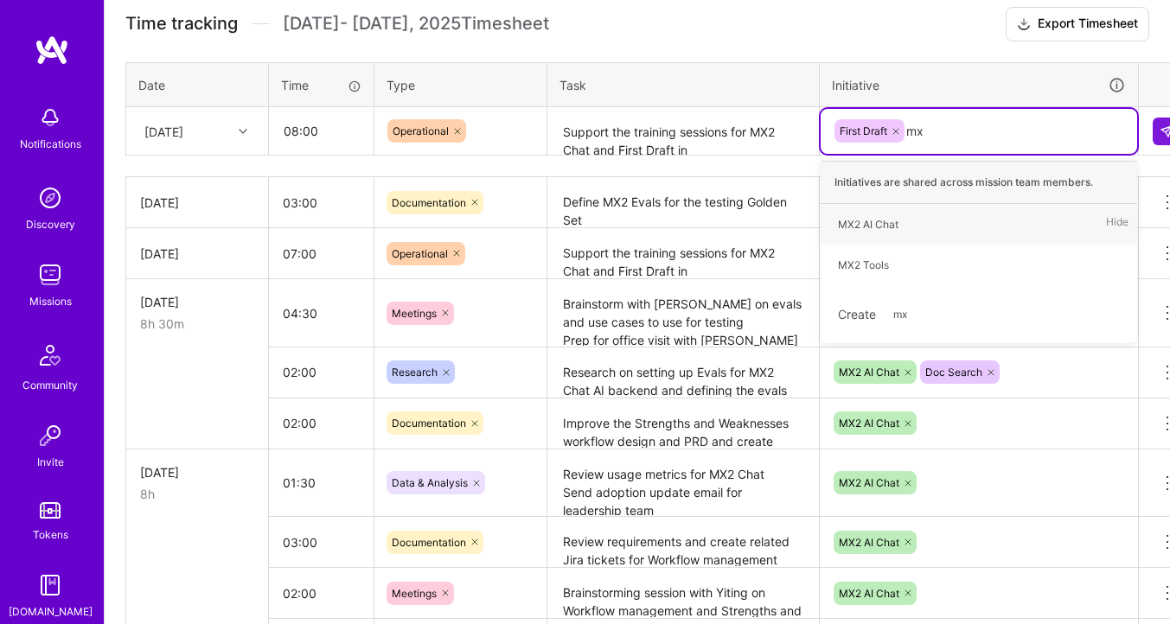
type input "mx2"
click at [883, 221] on div "MX2 AI Chat" at bounding box center [868, 224] width 61 height 18
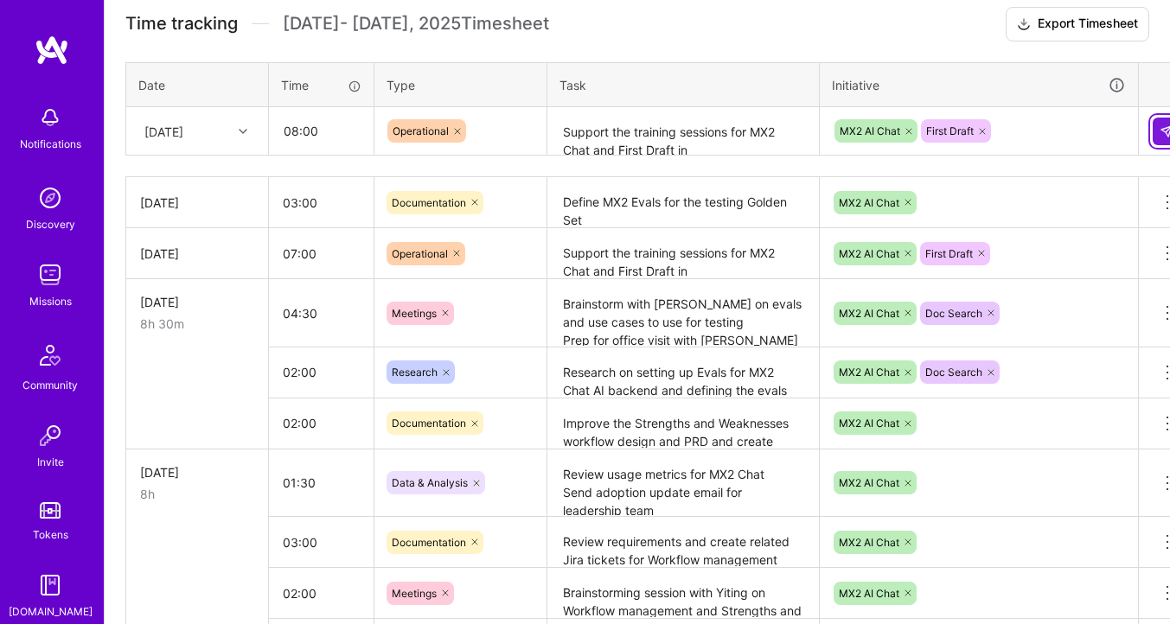
click at [1153, 137] on button at bounding box center [1167, 132] width 28 height 28
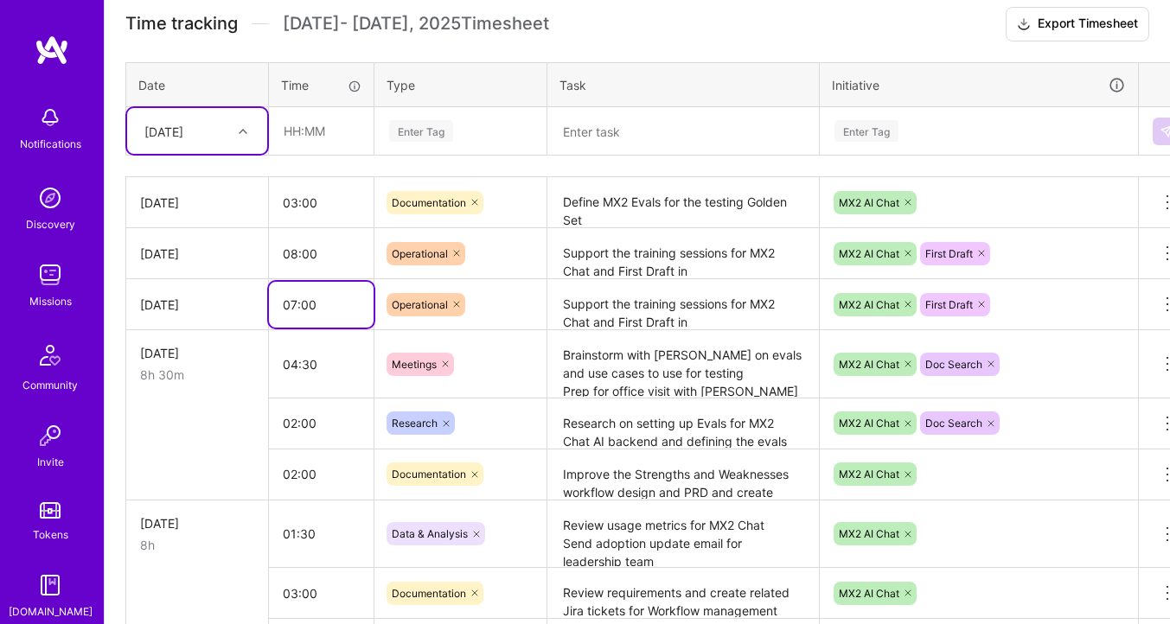
click at [289, 315] on input "07:00" at bounding box center [321, 305] width 105 height 46
click at [291, 306] on input "07:00" at bounding box center [321, 305] width 105 height 46
type input "08:00"
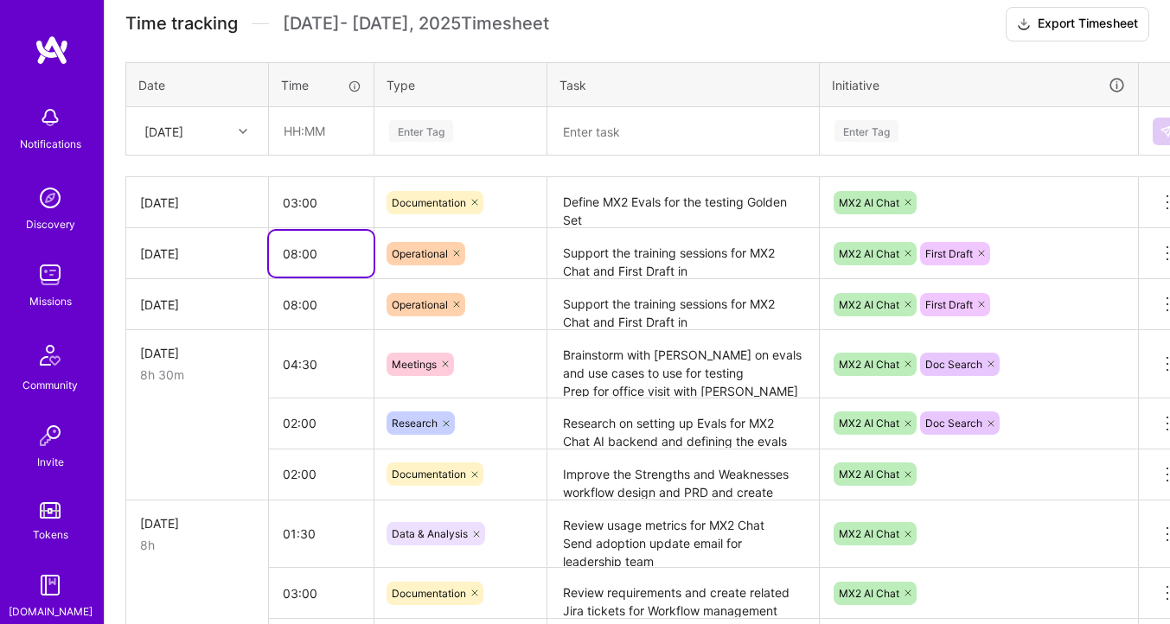
click at [336, 244] on input "08:00" at bounding box center [321, 254] width 105 height 46
click at [335, 214] on input "03:00" at bounding box center [321, 203] width 105 height 46
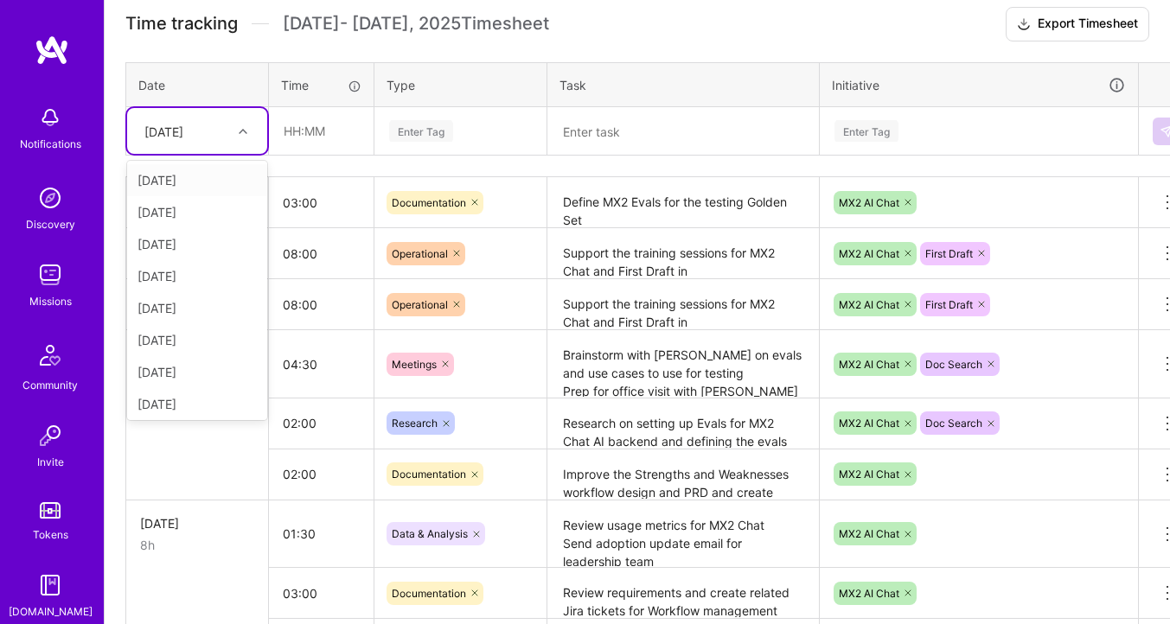
click at [233, 133] on div at bounding box center [245, 131] width 27 height 22
click at [178, 342] on div "[DATE]" at bounding box center [197, 340] width 140 height 32
click at [220, 131] on div "[DATE]" at bounding box center [184, 131] width 96 height 29
click at [183, 401] on div "[DATE]" at bounding box center [197, 401] width 140 height 32
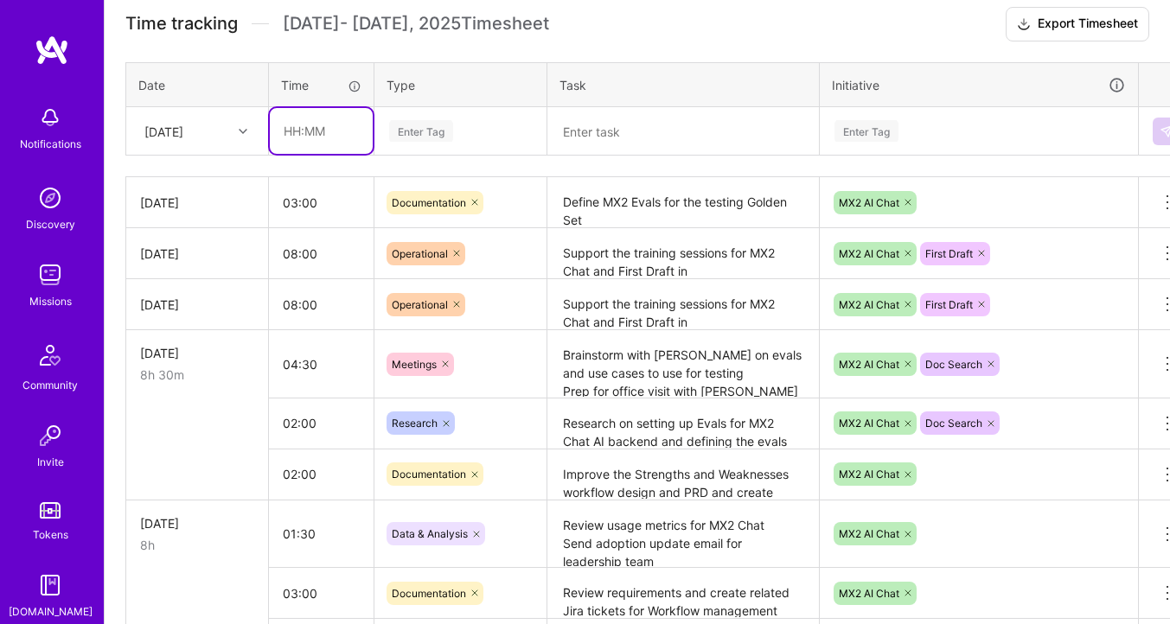
click at [295, 124] on input "text" at bounding box center [321, 131] width 103 height 46
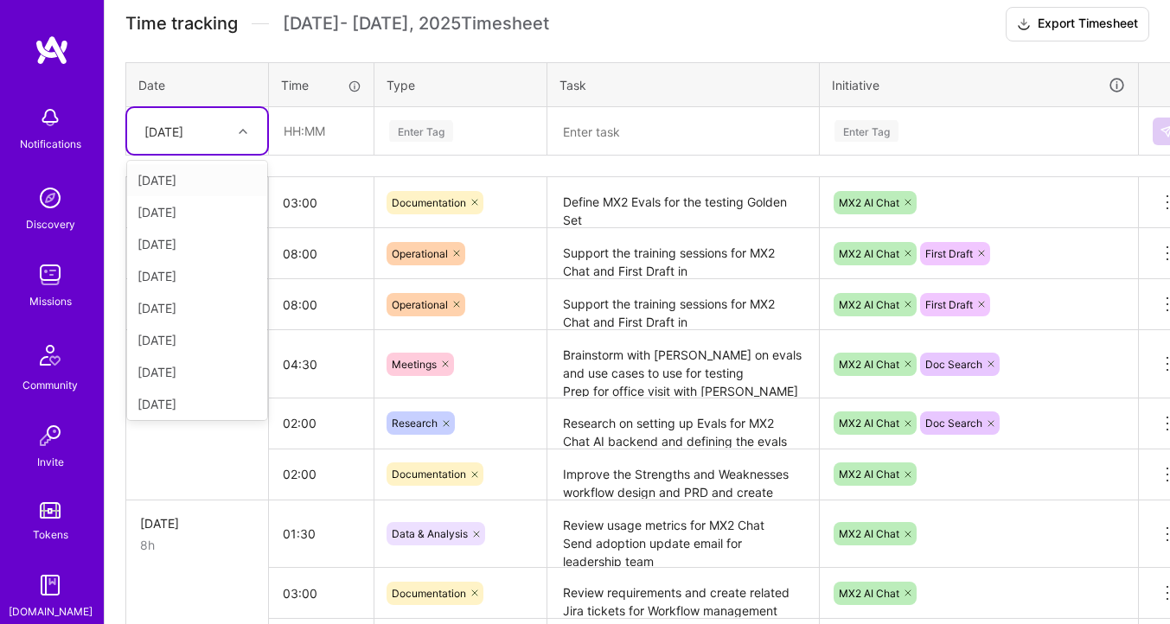
click at [255, 138] on div at bounding box center [245, 131] width 27 height 22
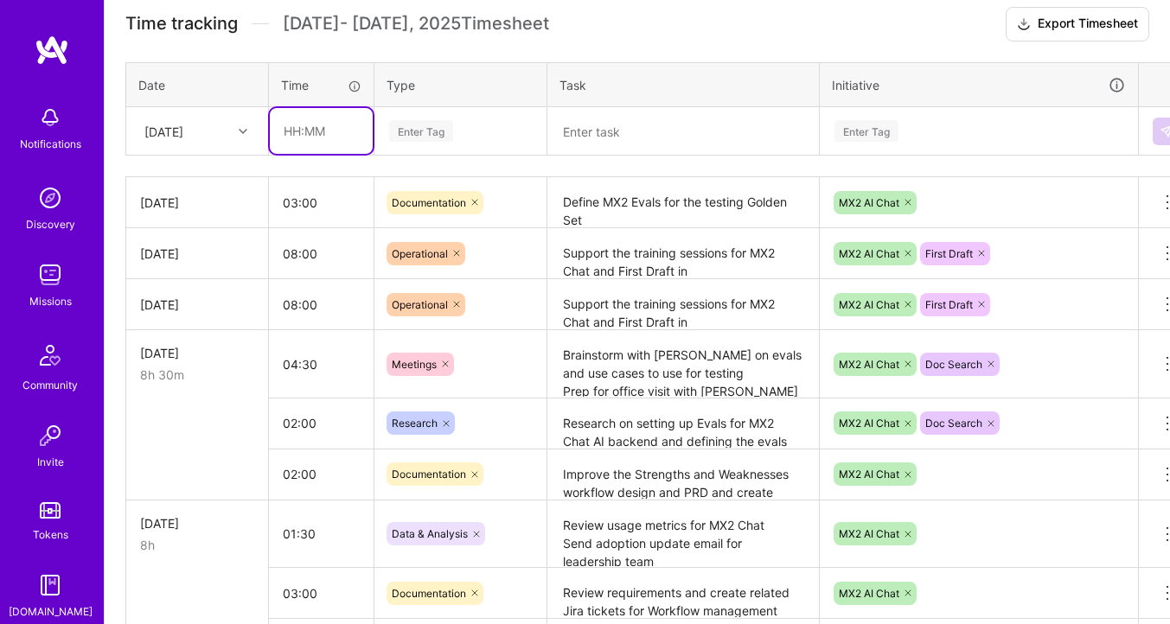
click at [311, 140] on input "text" at bounding box center [321, 131] width 103 height 46
type input "01:30"
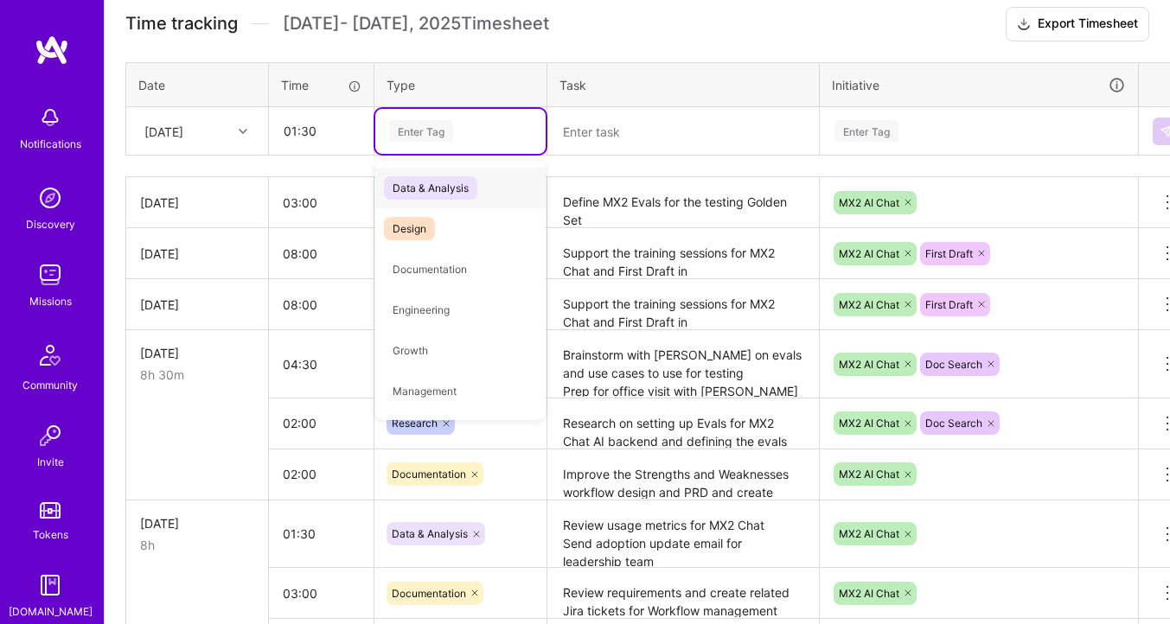
type input "s"
type input "da"
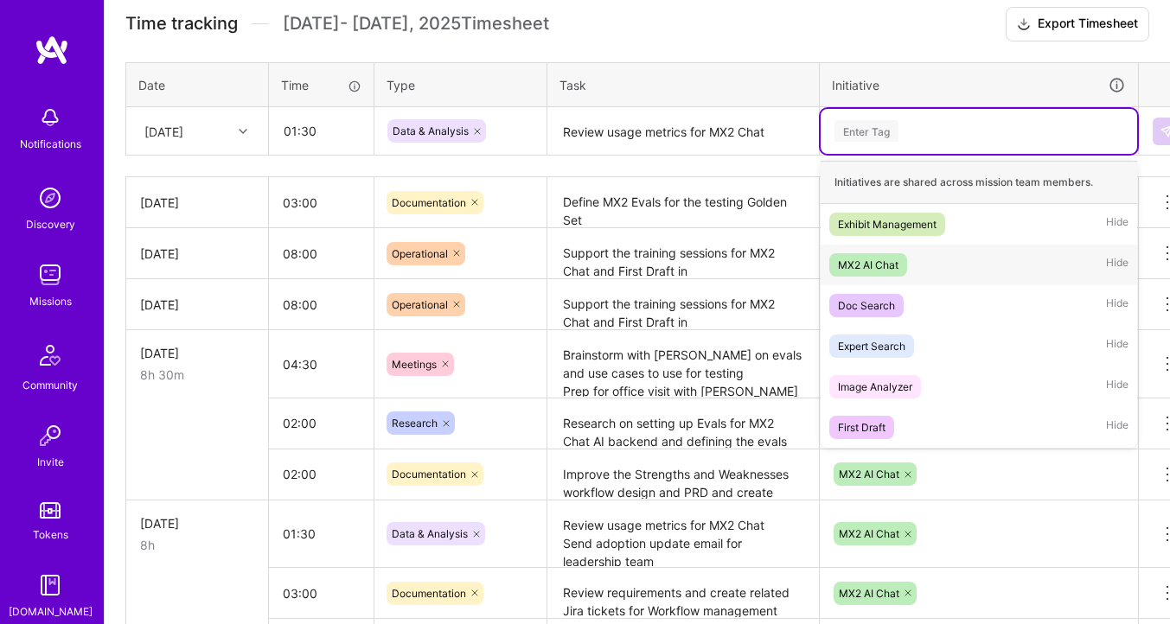
click at [883, 268] on div "MX2 AI Chat" at bounding box center [868, 265] width 61 height 18
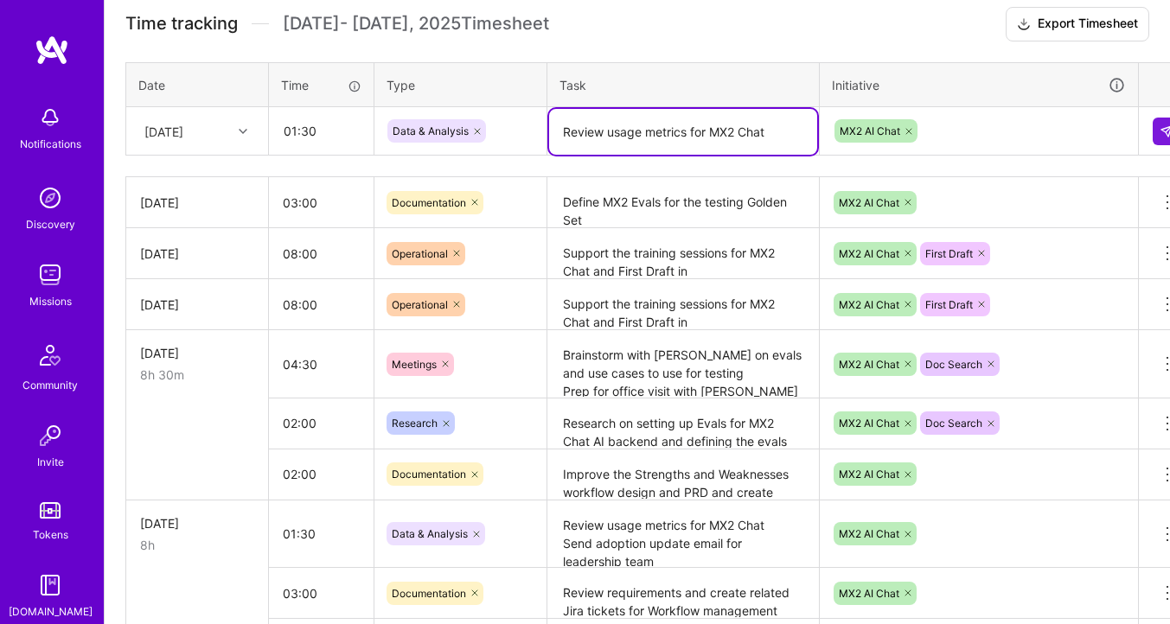
click at [777, 131] on textarea "Review usage metrics for MX2 Chat" at bounding box center [683, 132] width 268 height 46
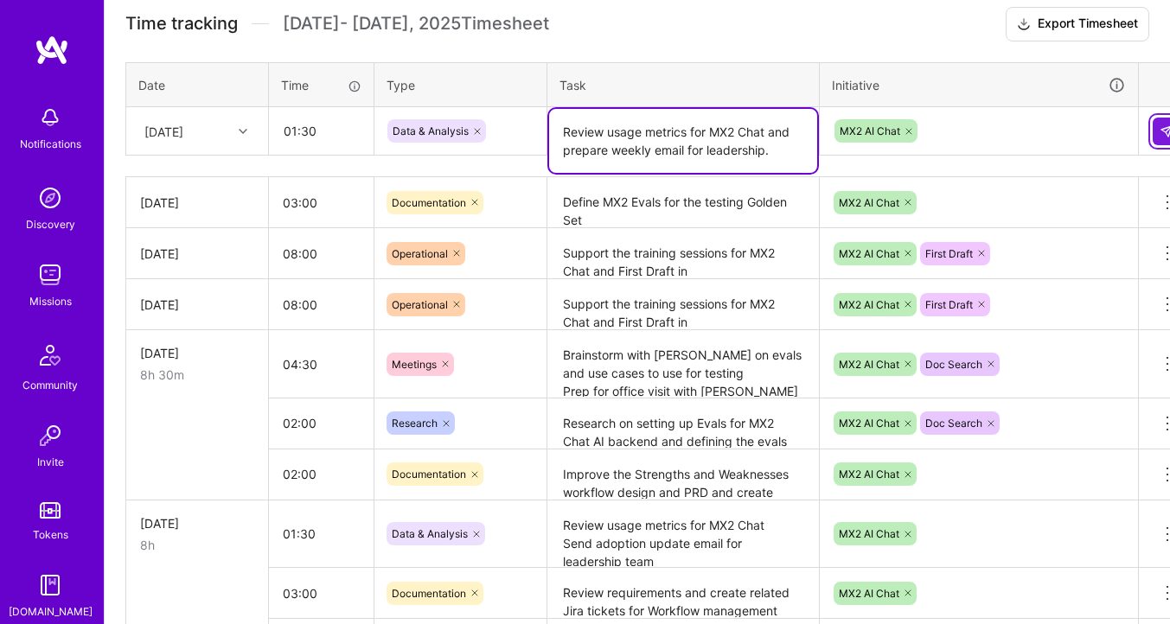
type textarea "Review usage metrics for MX2 Chat and prepare weekly email for leadership."
click at [1166, 128] on img at bounding box center [1167, 132] width 14 height 14
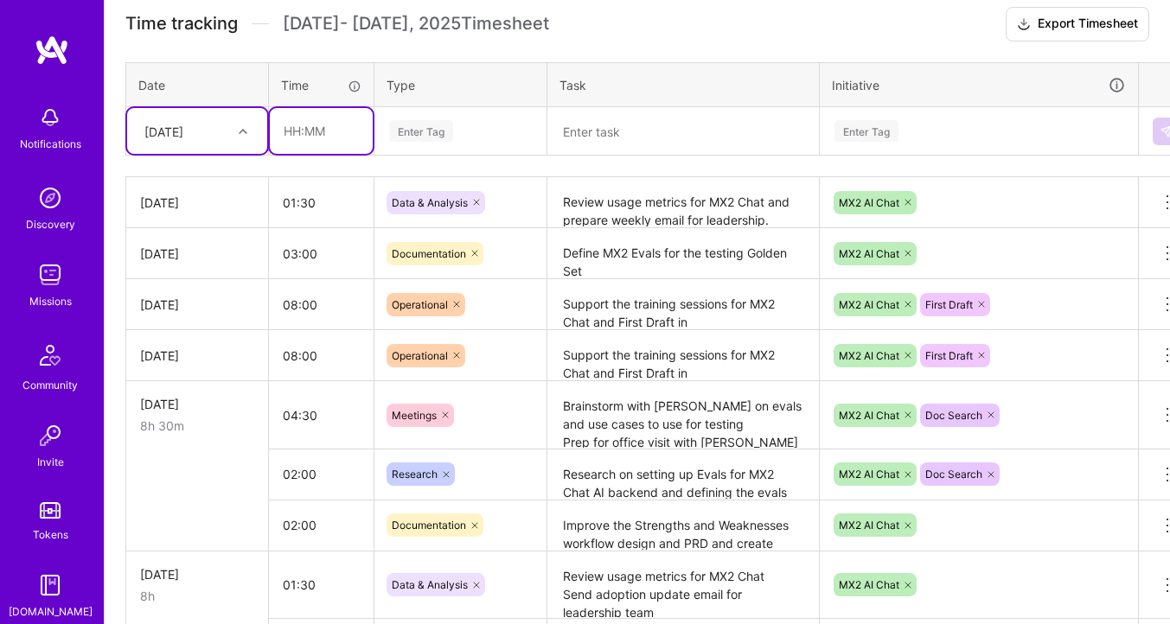
click at [311, 132] on input "text" at bounding box center [321, 131] width 103 height 46
click at [221, 129] on div "[DATE]" at bounding box center [184, 131] width 96 height 29
click at [178, 266] on div "[DATE]" at bounding box center [197, 273] width 140 height 32
click at [305, 133] on input "text" at bounding box center [321, 131] width 103 height 46
type input "01:30"
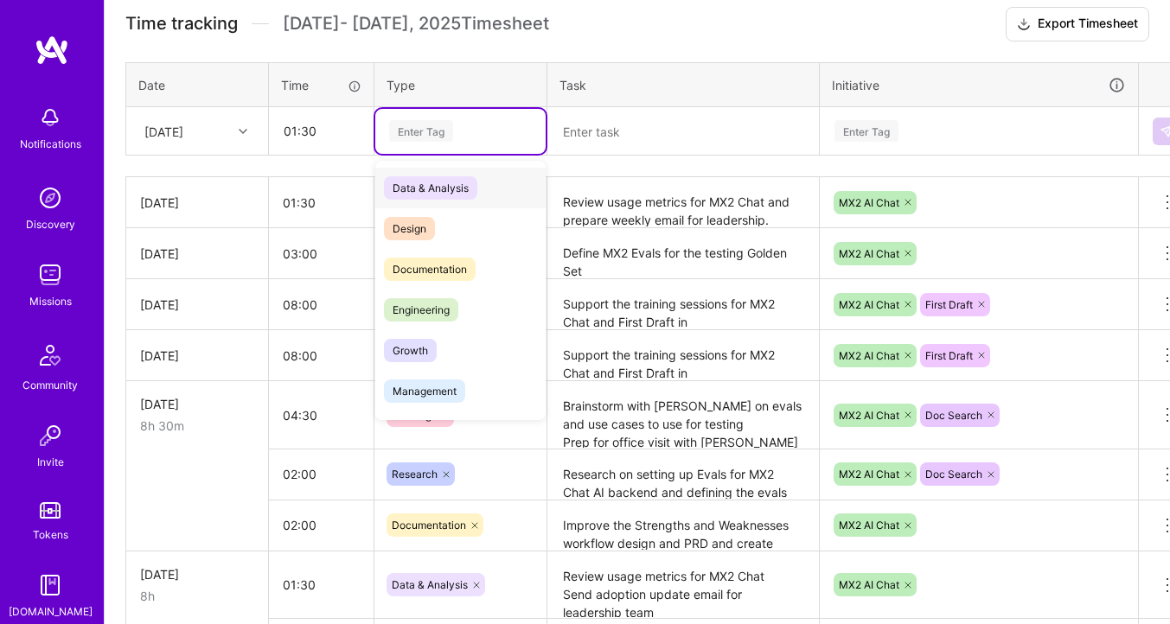
click at [413, 133] on div "Enter Tag" at bounding box center [421, 131] width 64 height 27
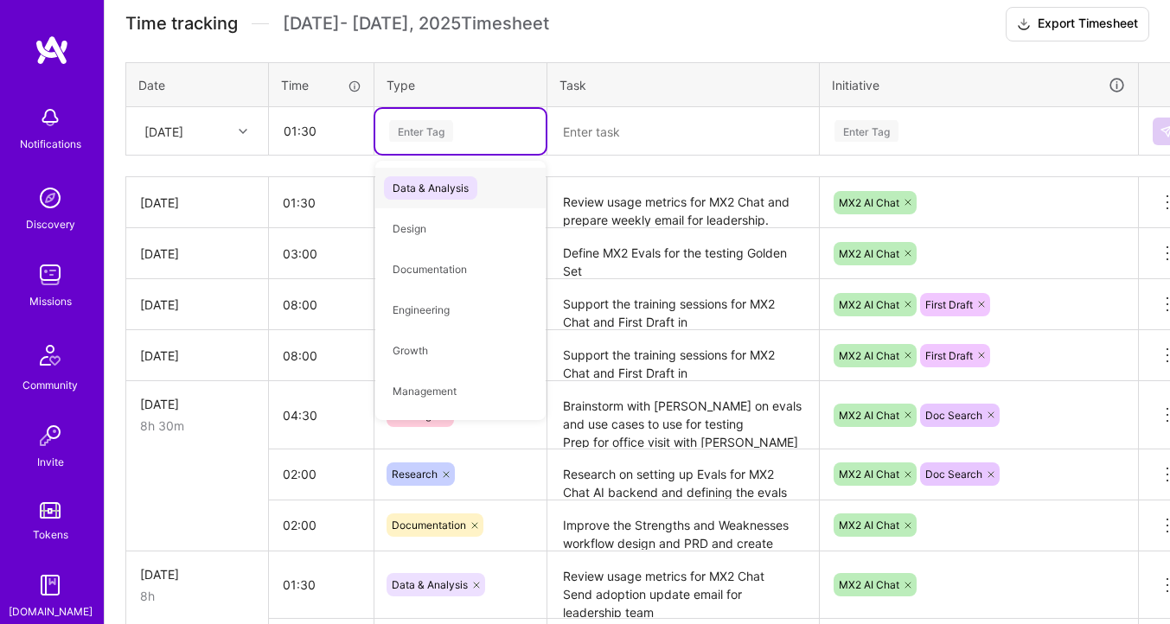
type input "L"
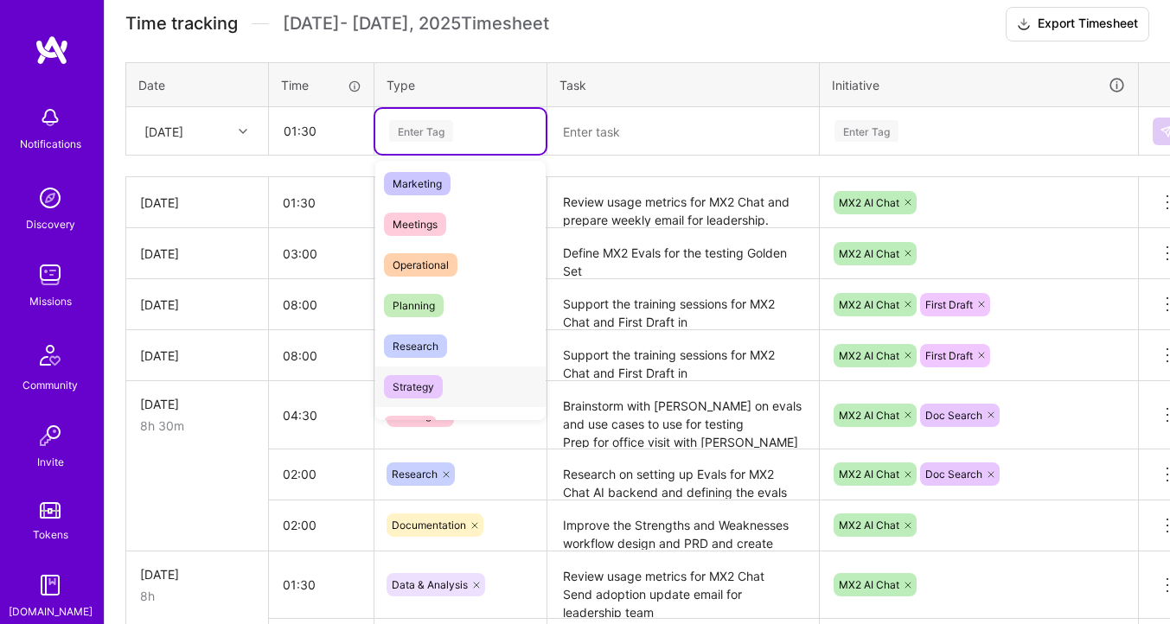
scroll to position [289, 0]
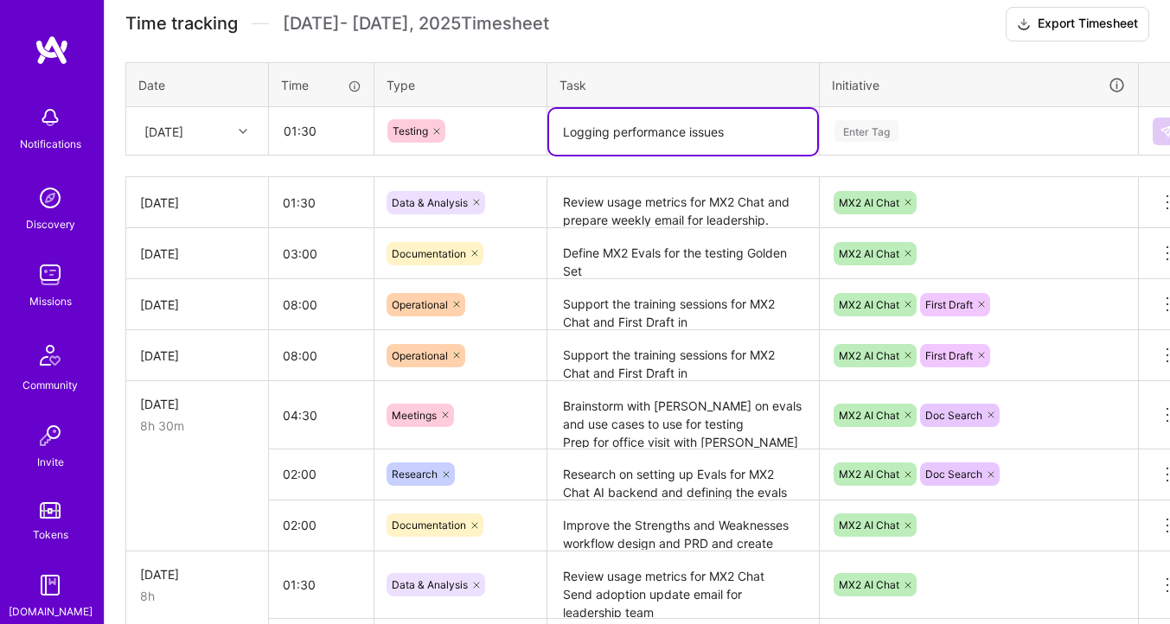
click at [751, 131] on textarea "Logging performance issues" at bounding box center [683, 132] width 268 height 46
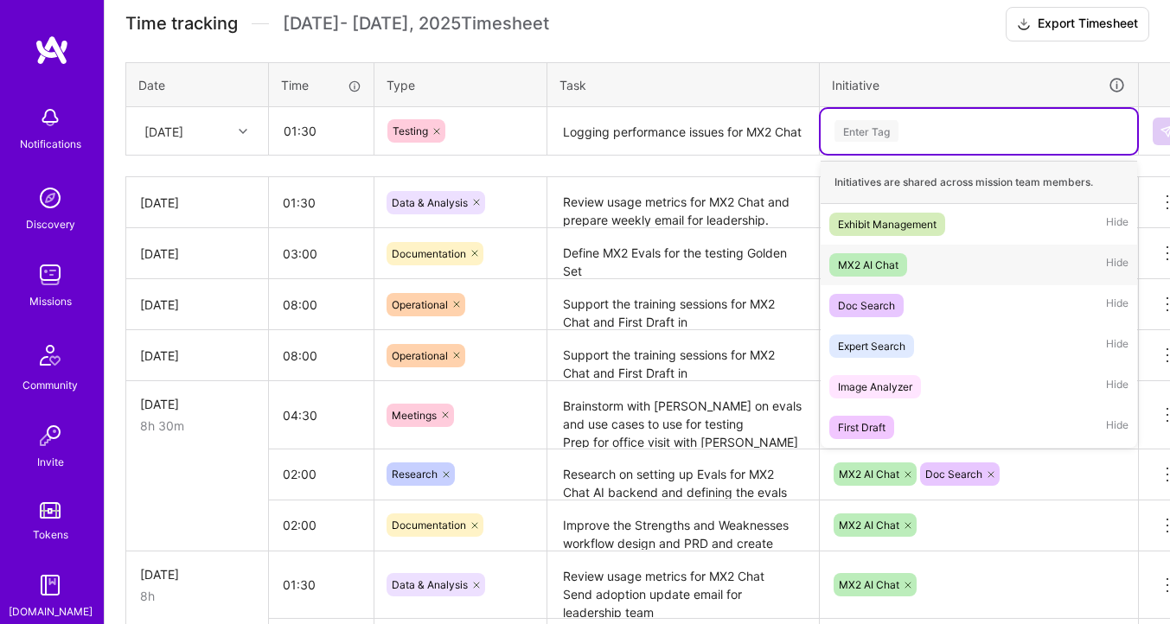
click at [878, 268] on div "MX2 AI Chat" at bounding box center [868, 265] width 61 height 18
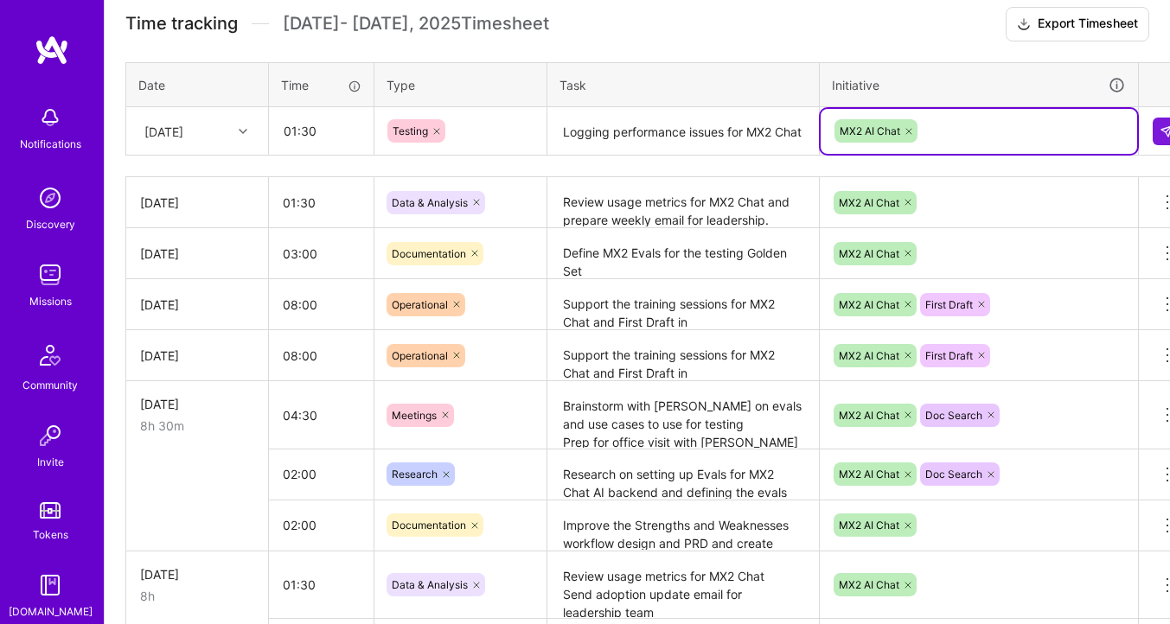
click at [653, 143] on textarea "Logging performance issues for MX2 Chat" at bounding box center [683, 132] width 268 height 46
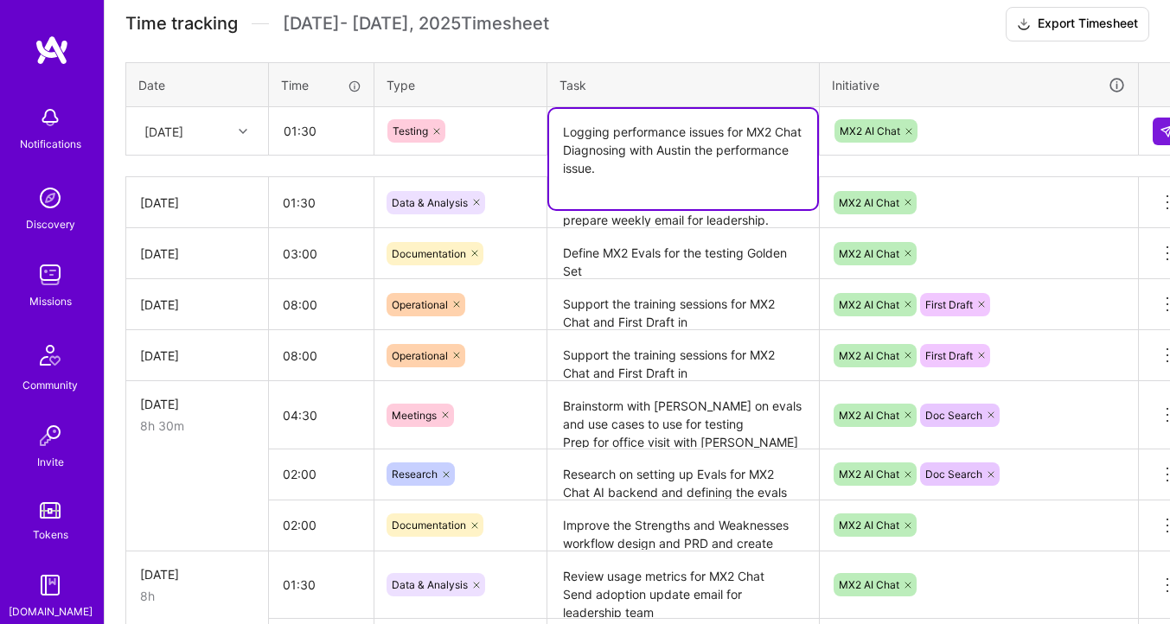
type textarea "Logging performance issues for MX2 Chat Diagnosing with Austin the performance …"
click at [1001, 137] on div "MX2 AI Chat" at bounding box center [979, 131] width 292 height 27
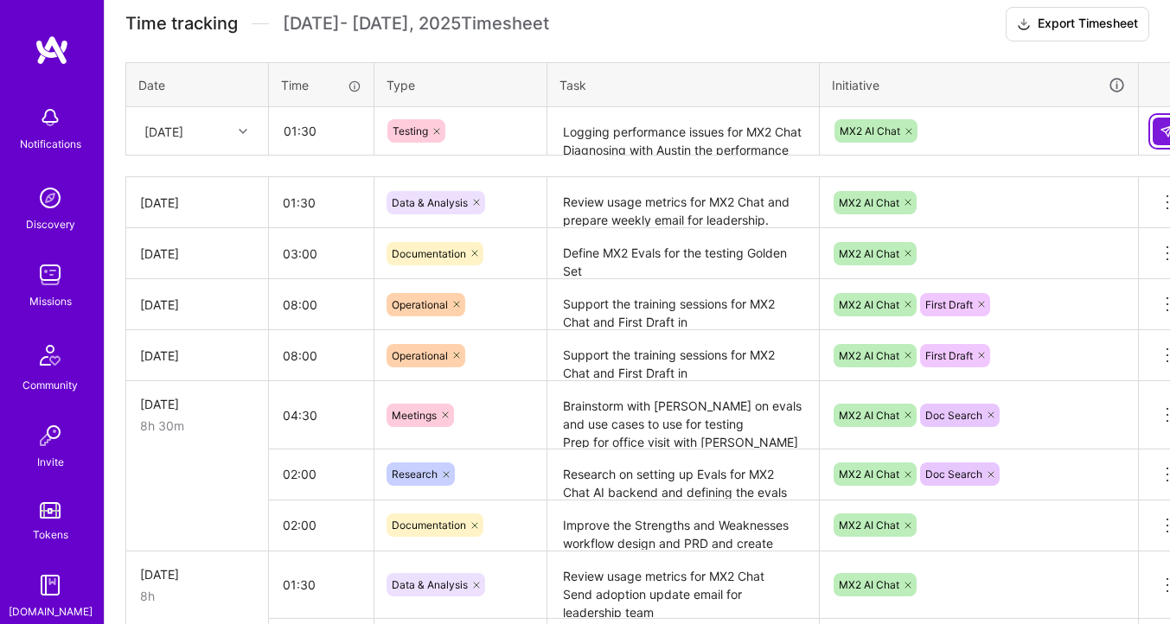
click at [1168, 133] on img at bounding box center [1167, 132] width 14 height 14
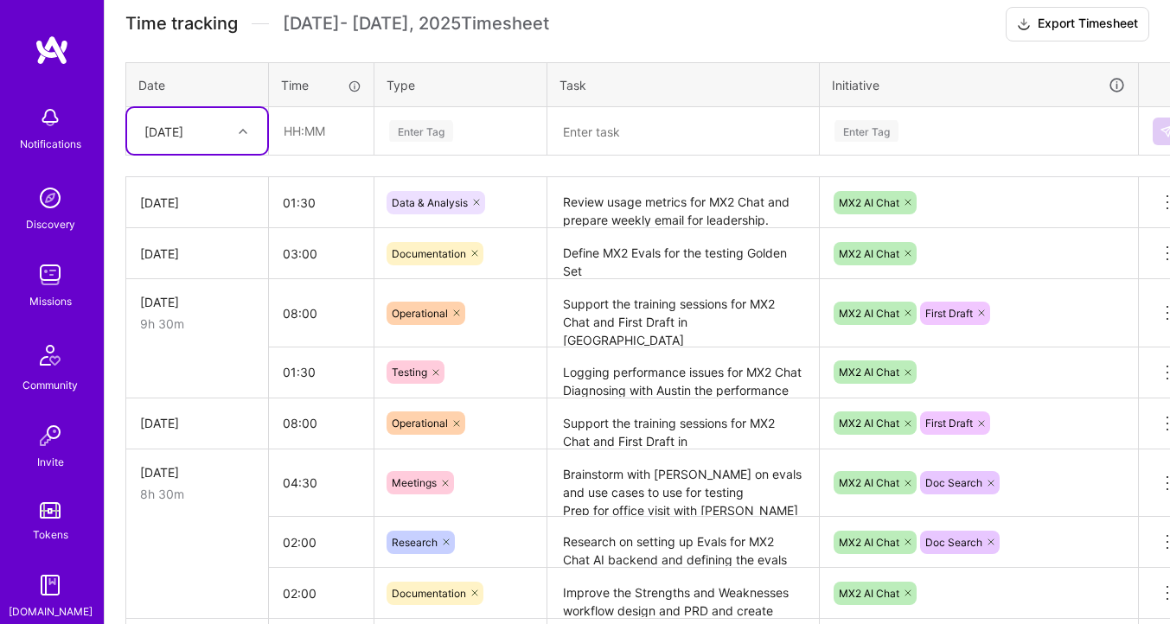
click at [50, 274] on img at bounding box center [50, 275] width 35 height 35
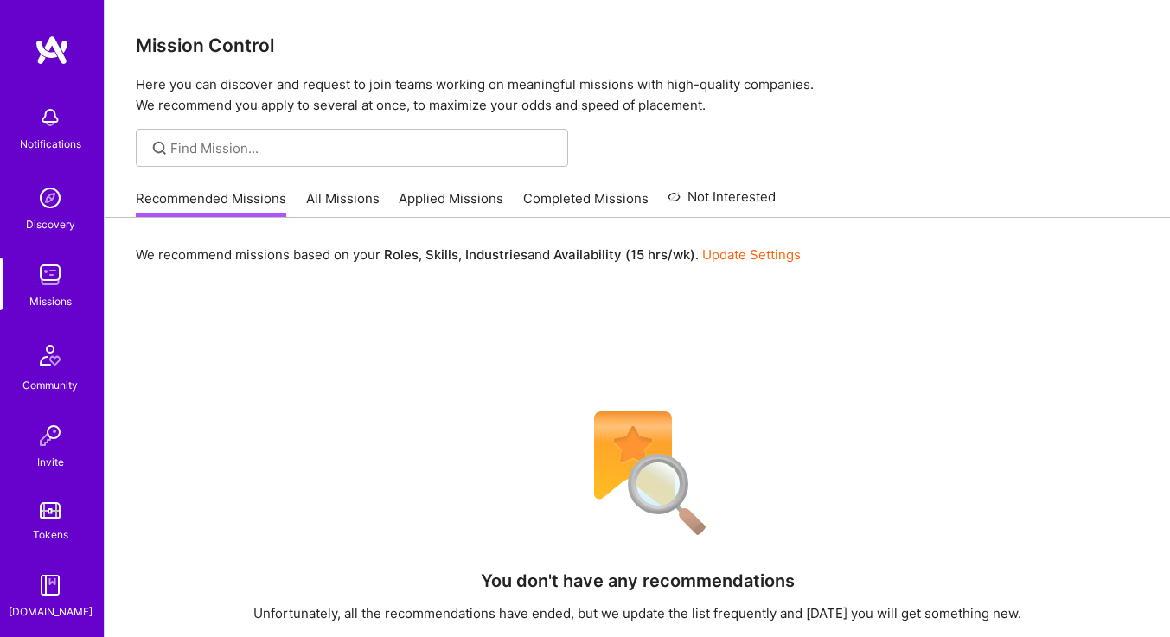
click at [353, 203] on link "All Missions" at bounding box center [343, 203] width 74 height 29
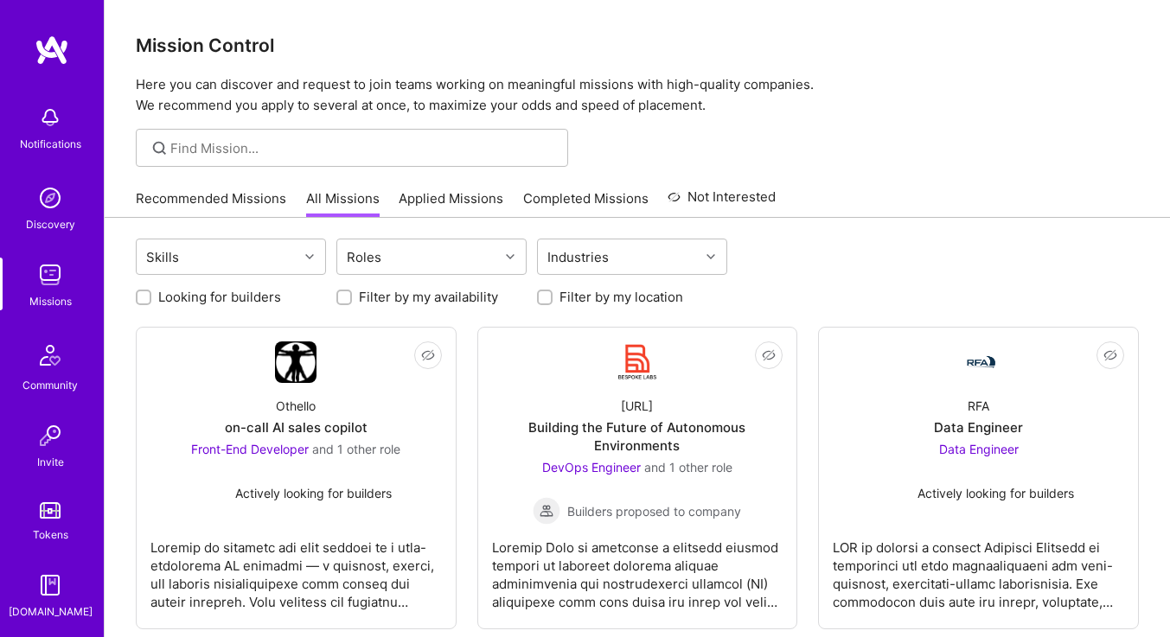
scroll to position [25, 0]
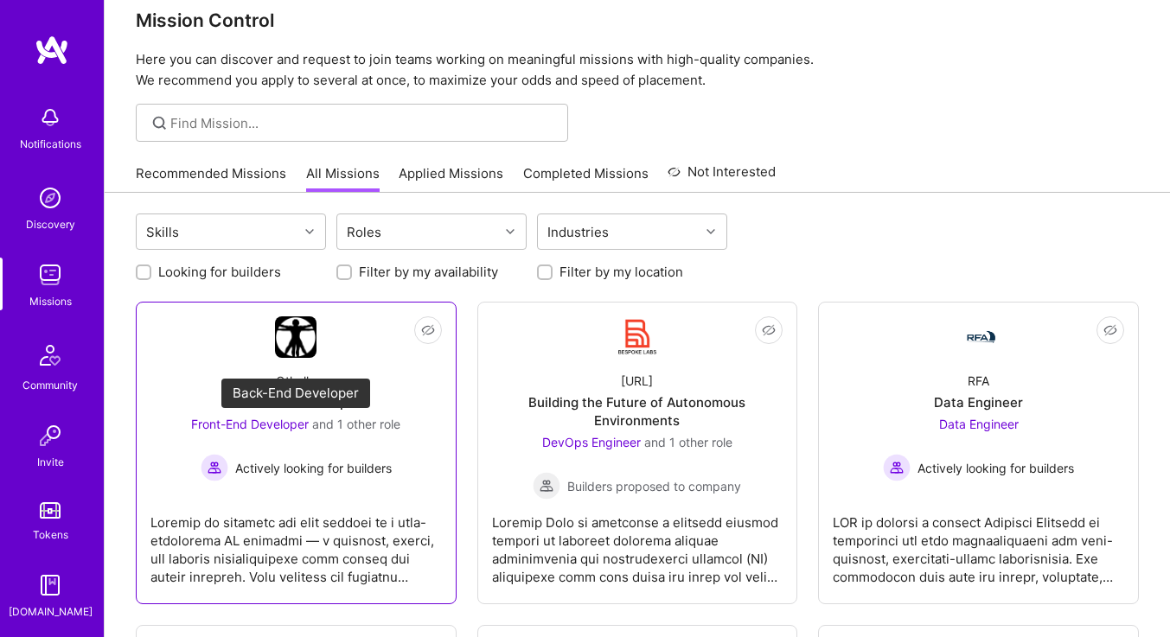
click at [330, 415] on div "Front-End Developer and 1 other role" at bounding box center [295, 424] width 209 height 18
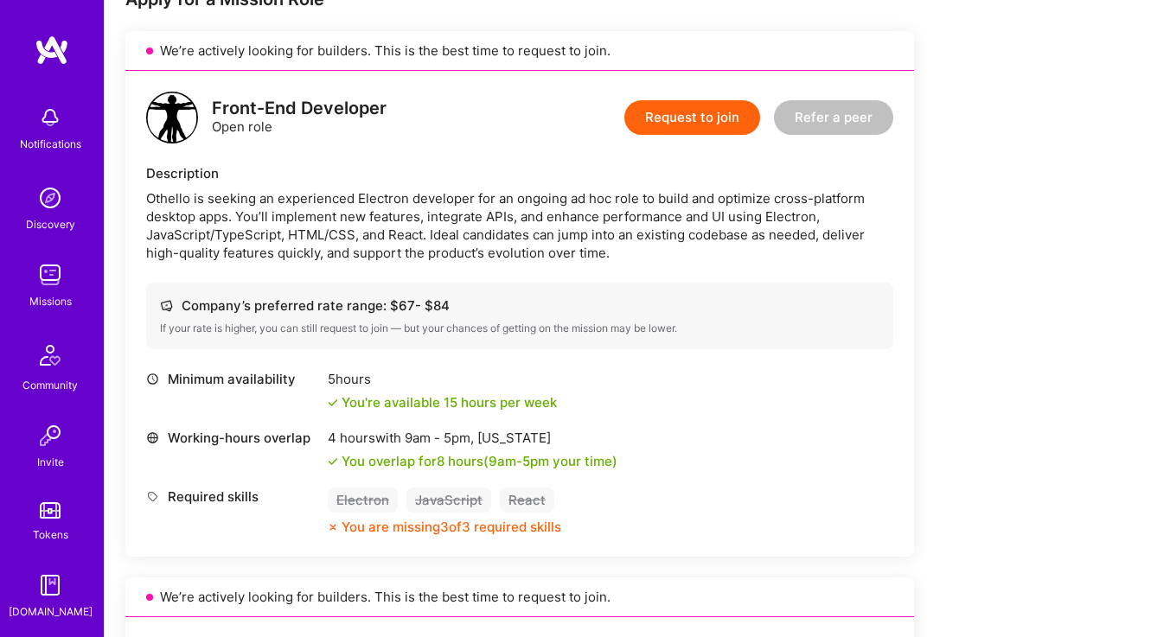
scroll to position [361, 0]
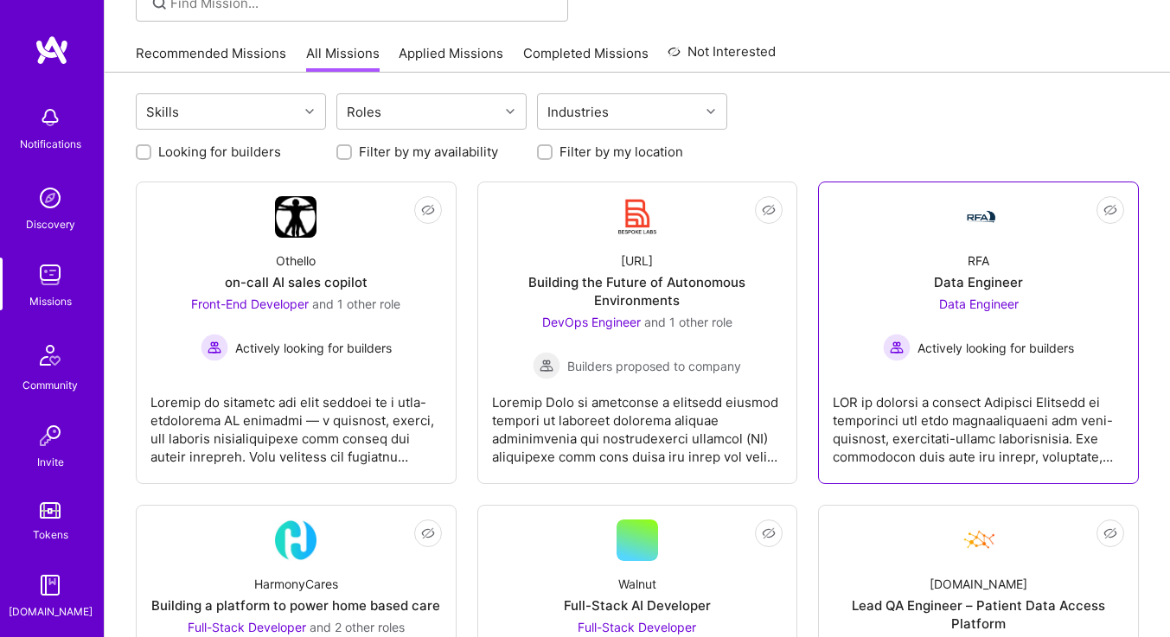
scroll to position [150, 0]
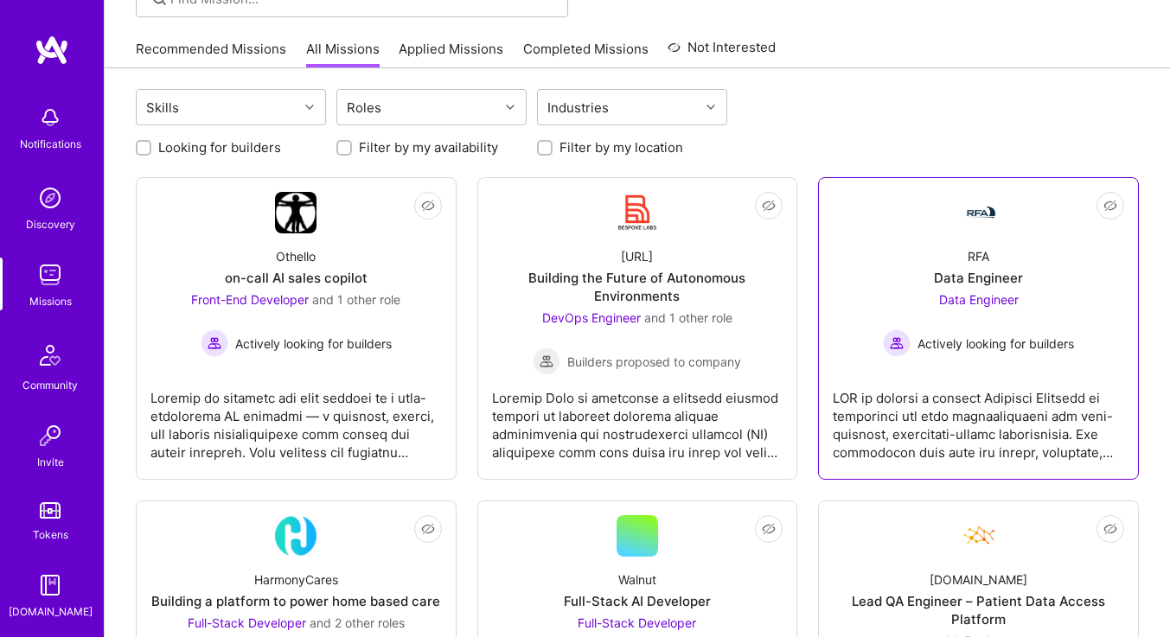
click at [942, 269] on div "Data Engineer" at bounding box center [978, 278] width 89 height 18
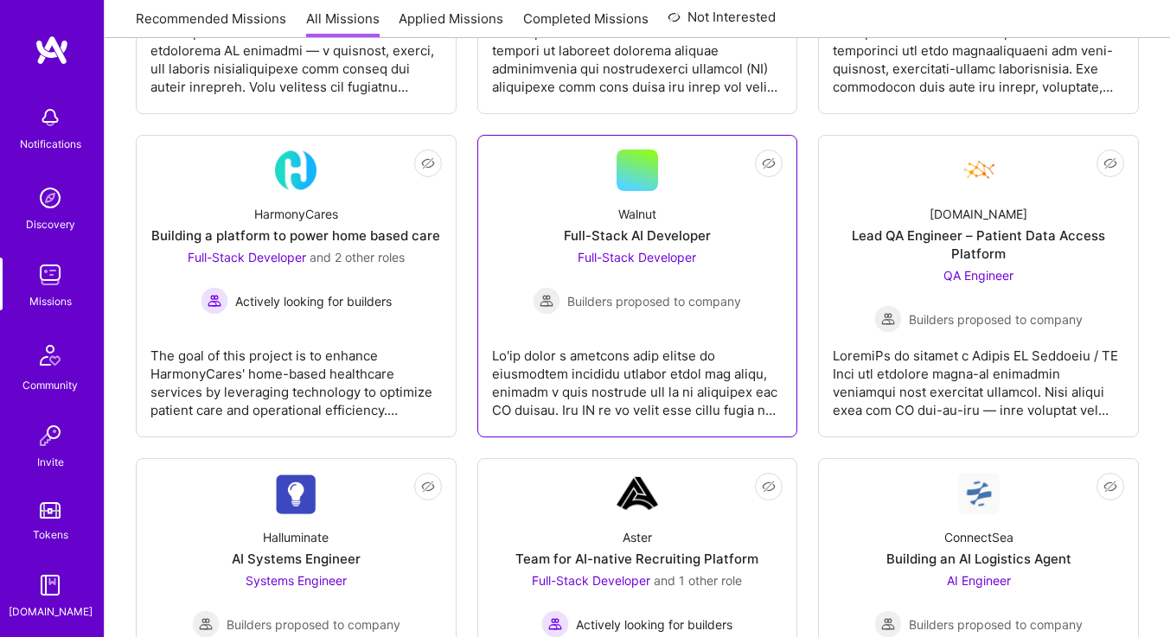
scroll to position [518, 0]
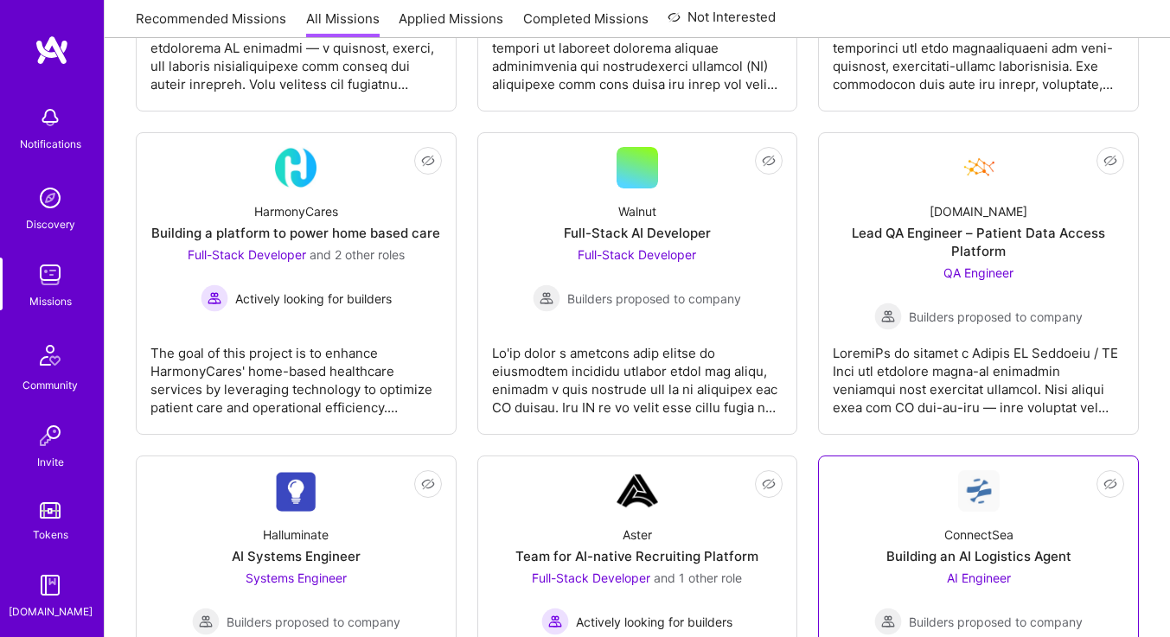
click at [933, 530] on div "ConnectSea Building an AI Logistics Agent AI Engineer Builders proposed to comp…" at bounding box center [978, 574] width 291 height 124
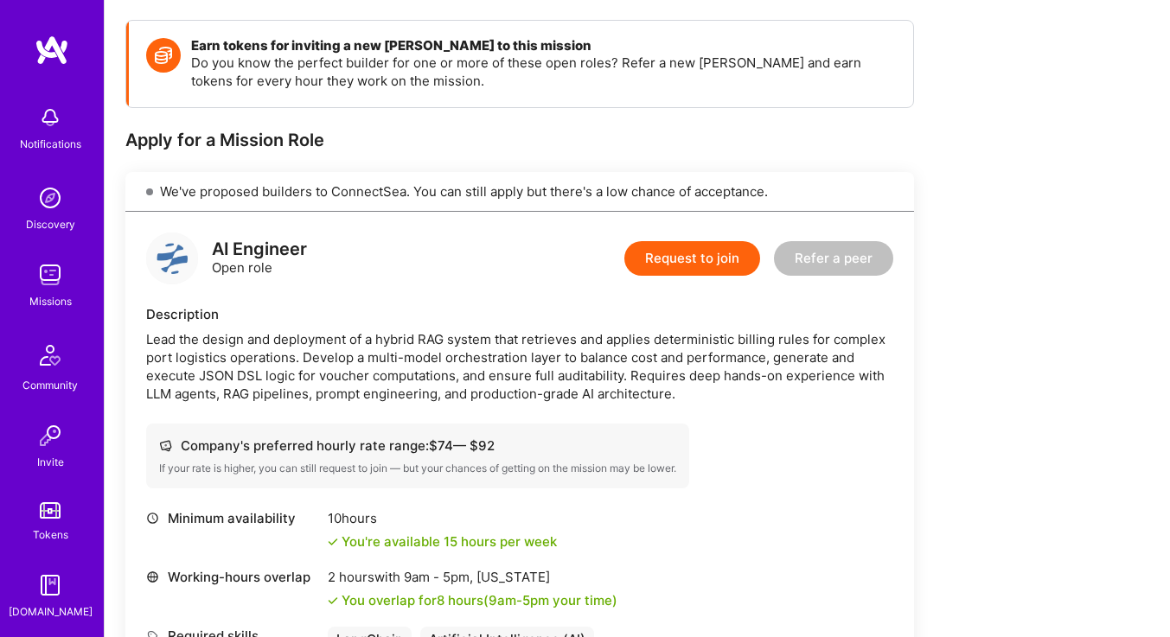
scroll to position [336, 0]
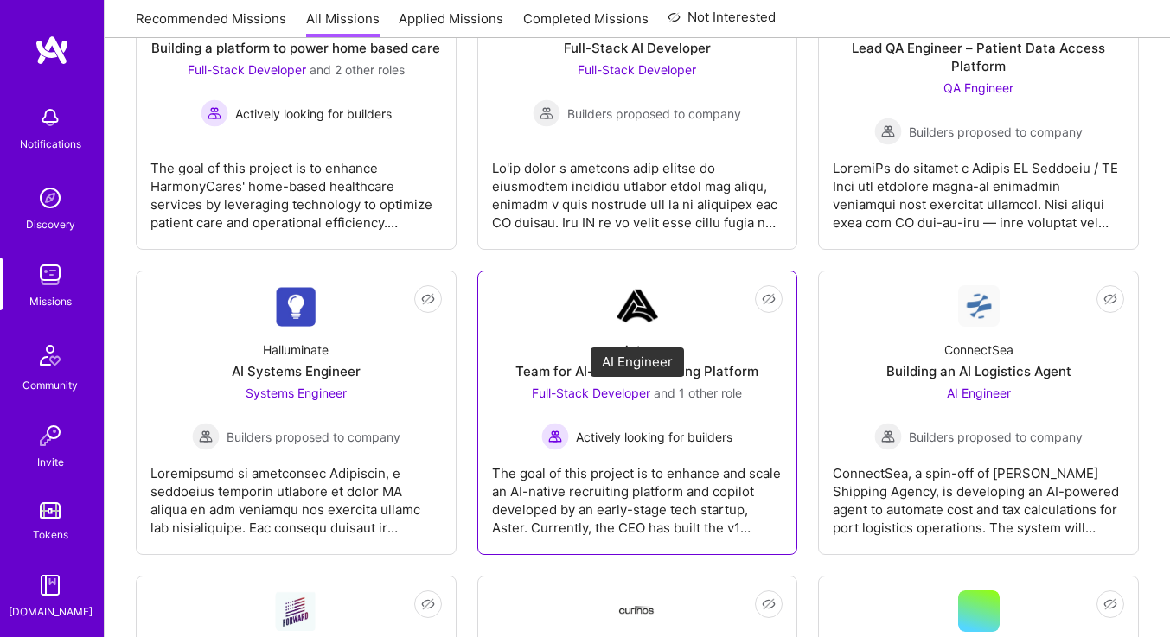
scroll to position [822, 0]
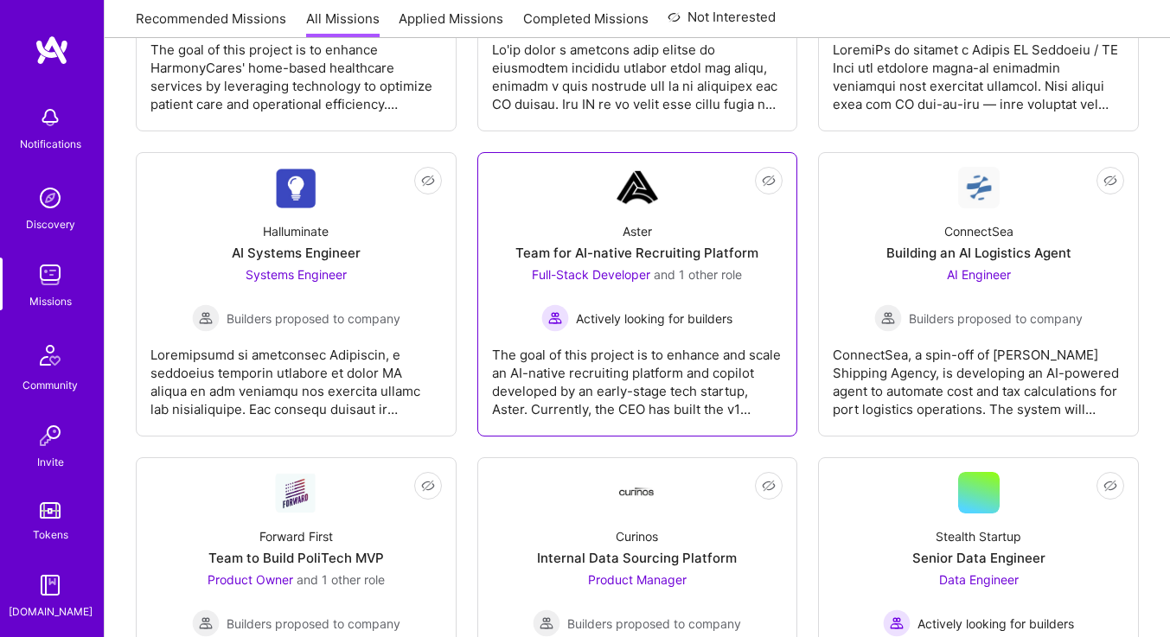
click at [551, 238] on div "Aster Team for AI-native Recruiting Platform Full-Stack Developer and 1 other r…" at bounding box center [637, 270] width 291 height 124
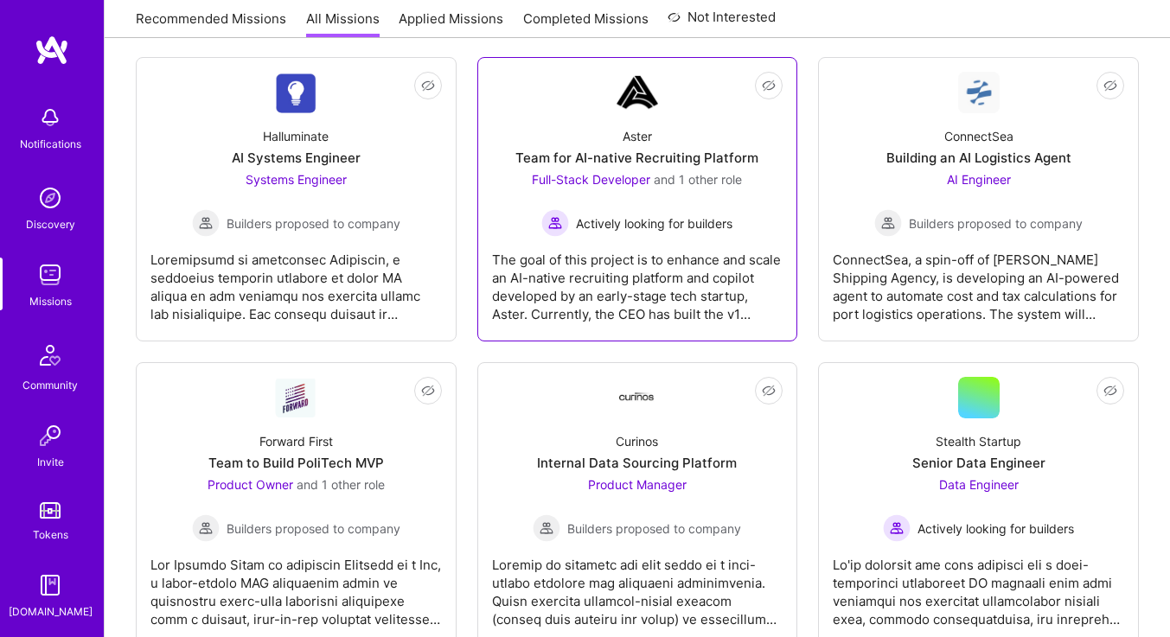
scroll to position [925, 0]
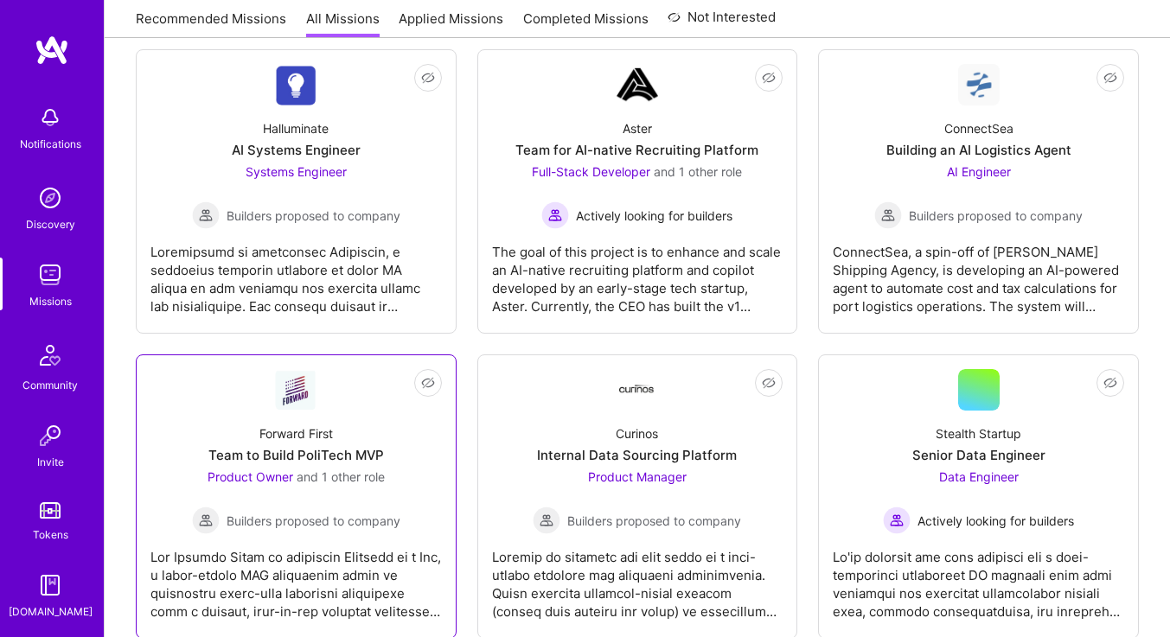
click at [229, 380] on link "Not Interested Forward First Team to Build PoliTech MVP Product Owner and 1 oth…" at bounding box center [295, 496] width 291 height 255
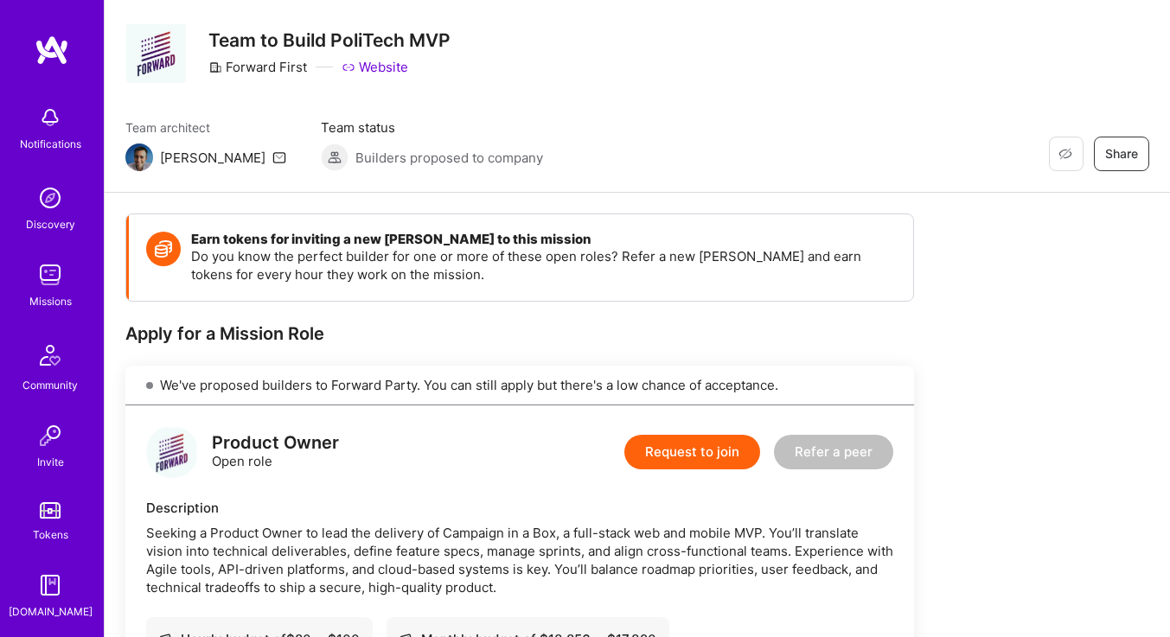
scroll to position [239, 0]
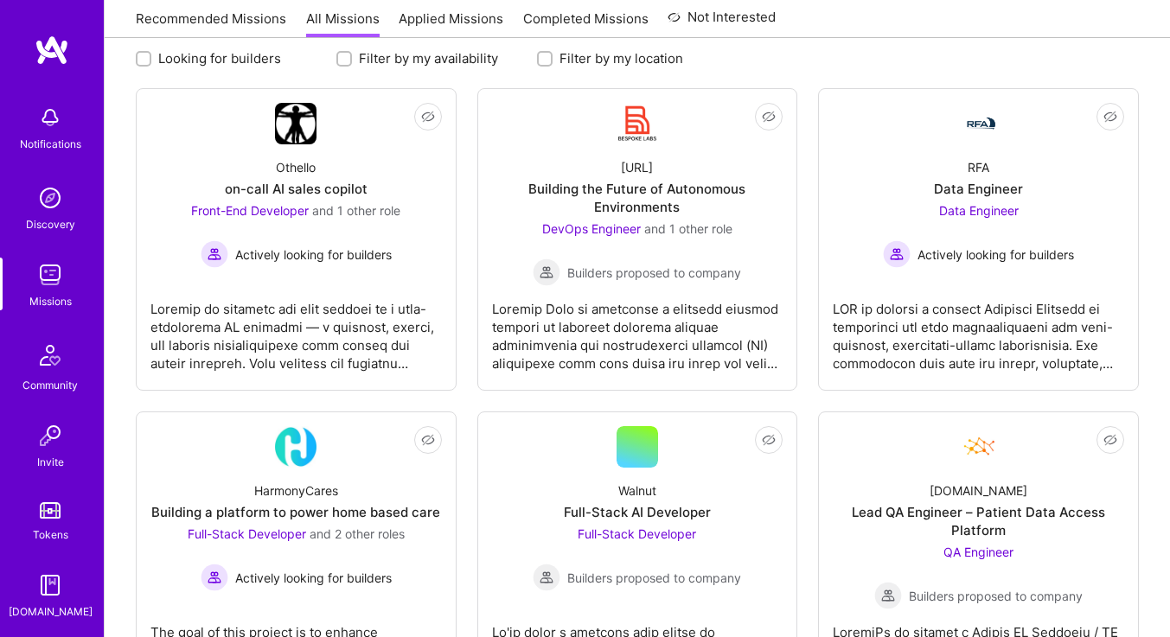
scroll to position [925, 0]
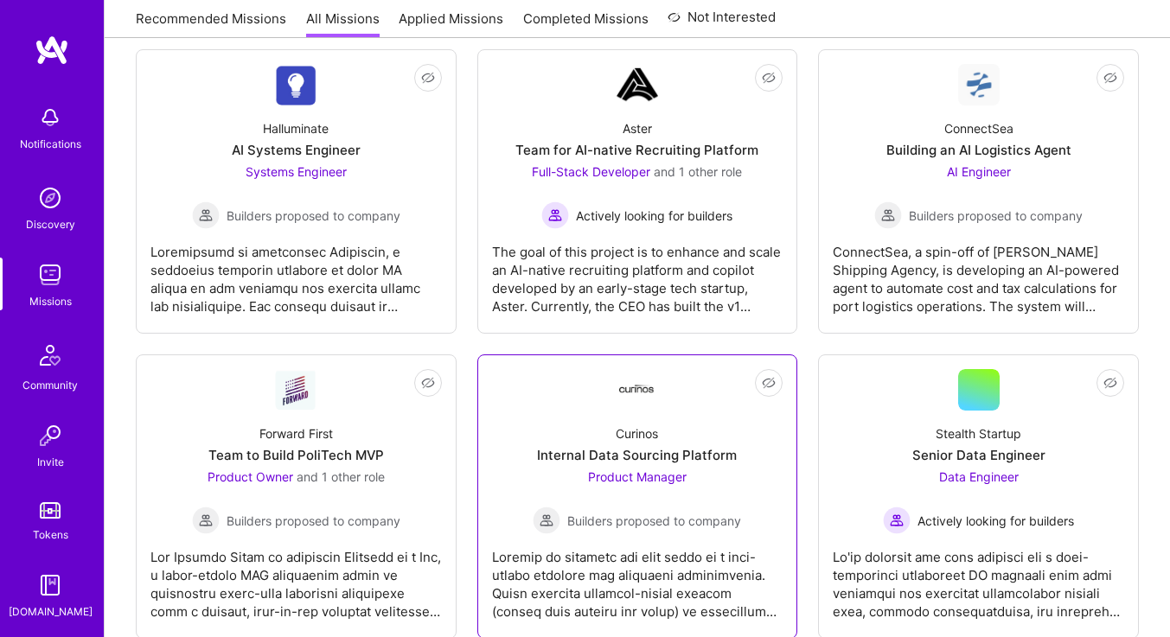
click at [569, 407] on link "Not Interested Curinos Internal Data Sourcing Platform Product Manager Builders…" at bounding box center [637, 496] width 291 height 255
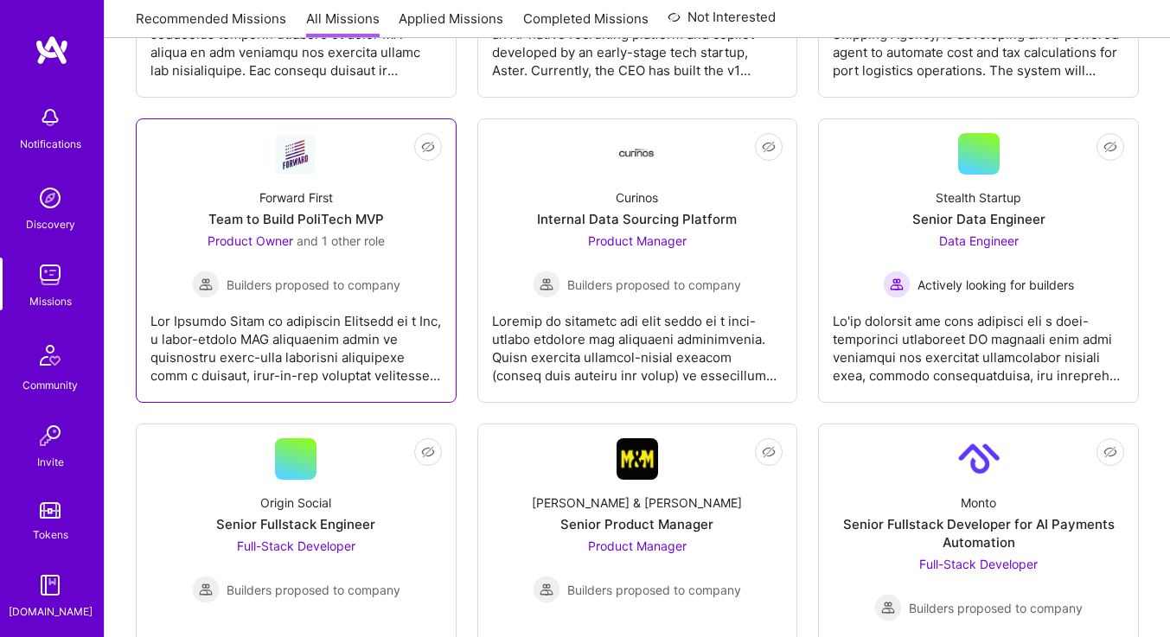
scroll to position [1165, 0]
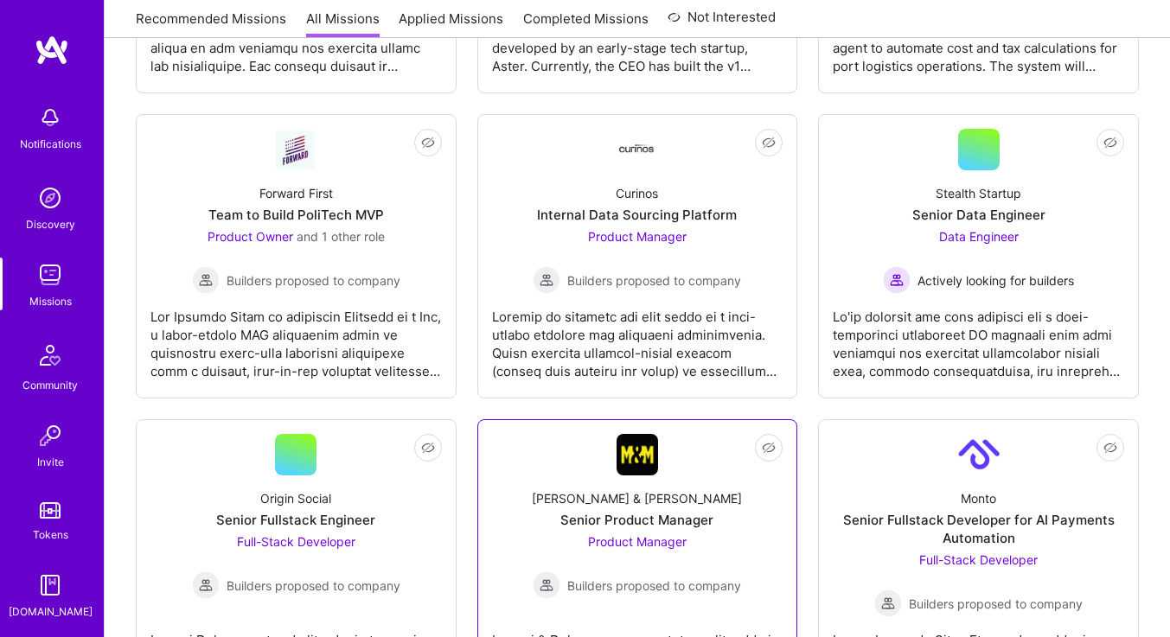
click at [558, 437] on link "Not Interested [PERSON_NAME] & [PERSON_NAME] Senior Product Manager Product Man…" at bounding box center [637, 570] width 291 height 273
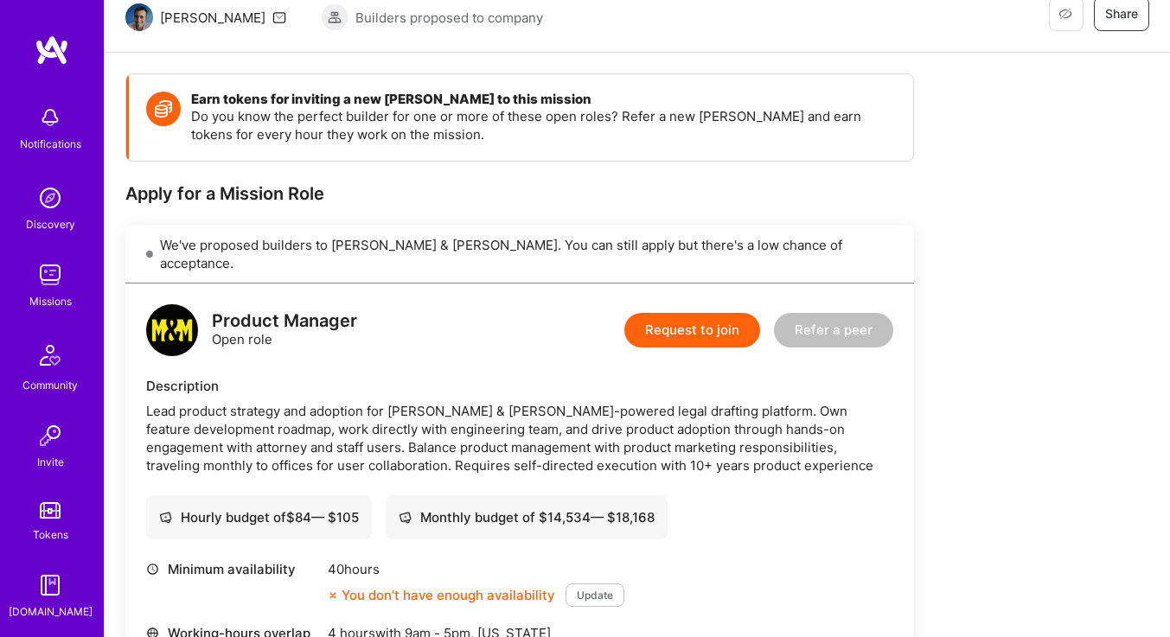
scroll to position [325, 0]
